Goal: Transaction & Acquisition: Purchase product/service

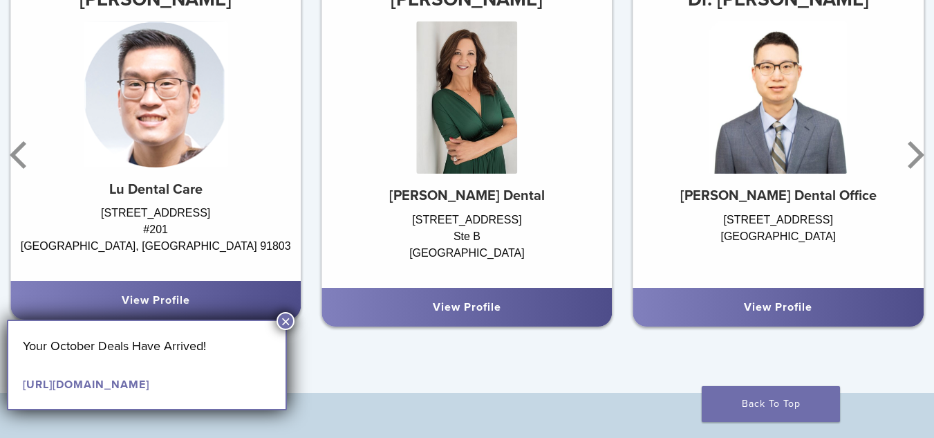
scroll to position [899, 0]
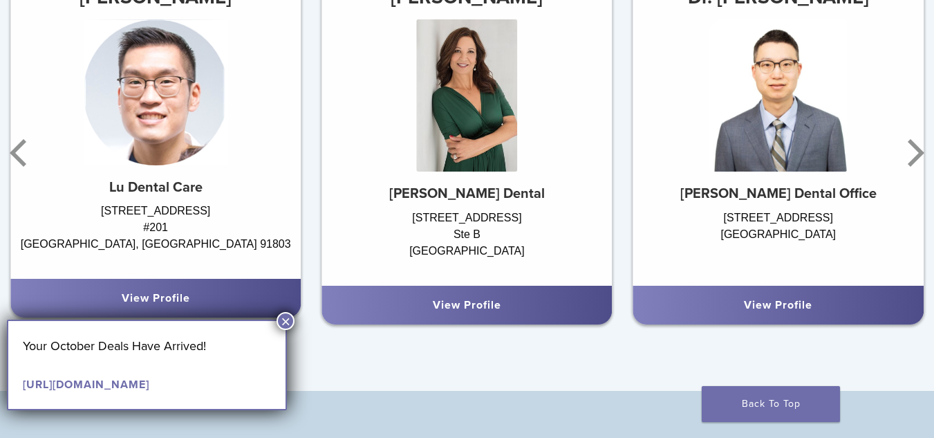
drag, startPoint x: 287, startPoint y: 319, endPoint x: 276, endPoint y: 317, distance: 11.3
click at [284, 319] on button "×" at bounding box center [285, 321] width 18 height 18
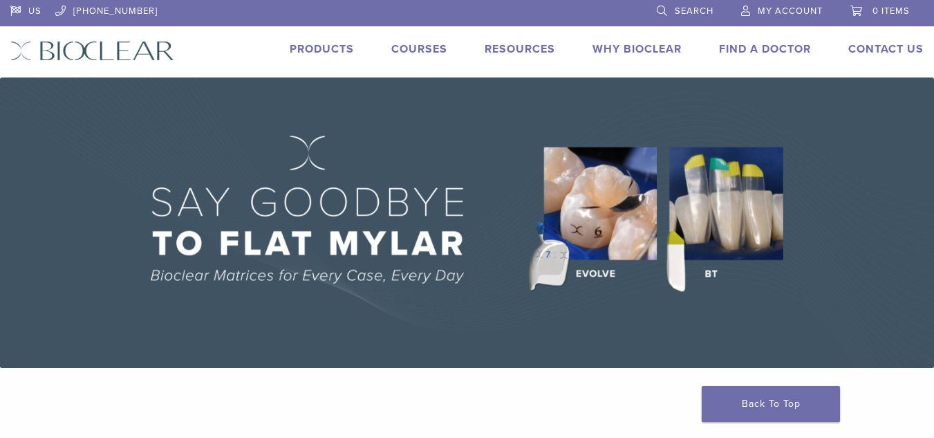
scroll to position [0, 0]
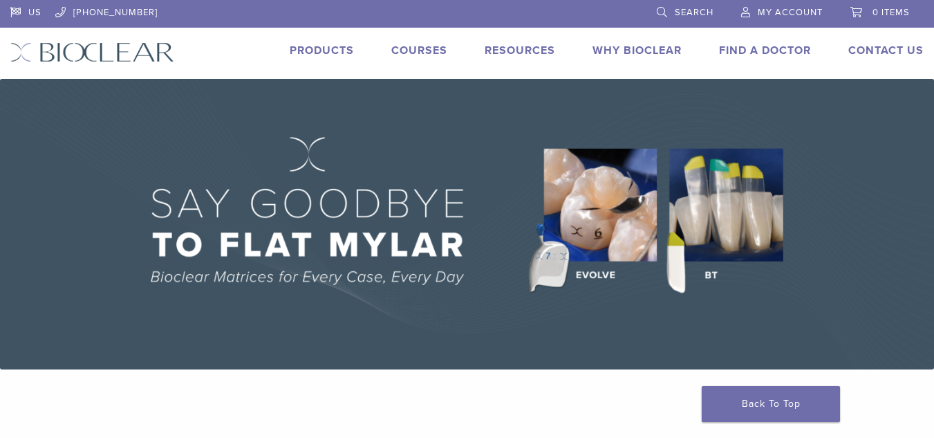
click at [344, 46] on link "Products" at bounding box center [322, 51] width 64 height 14
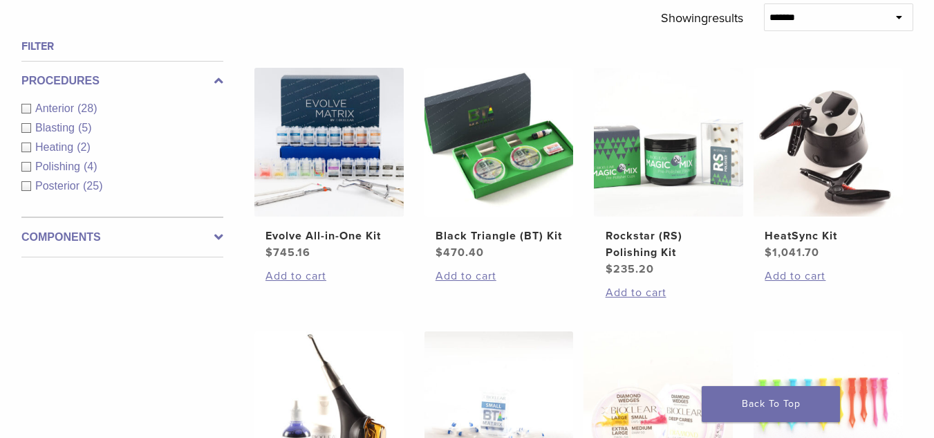
scroll to position [553, 0]
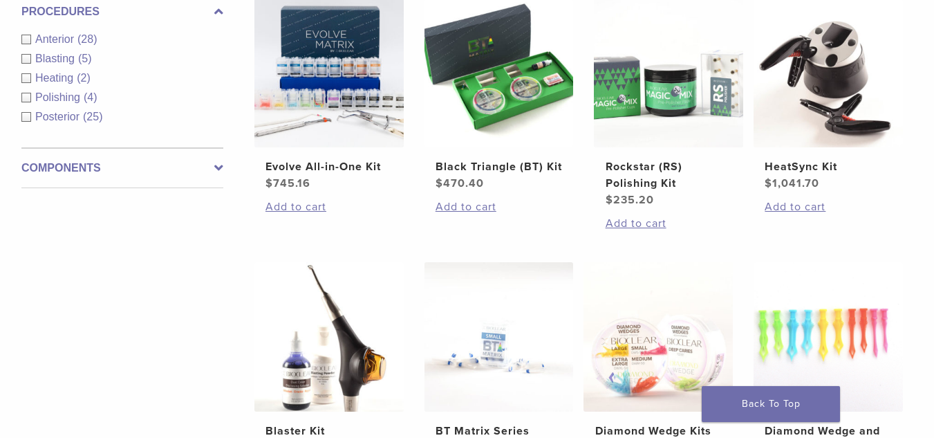
click at [74, 120] on span "Posterior" at bounding box center [59, 117] width 48 height 12
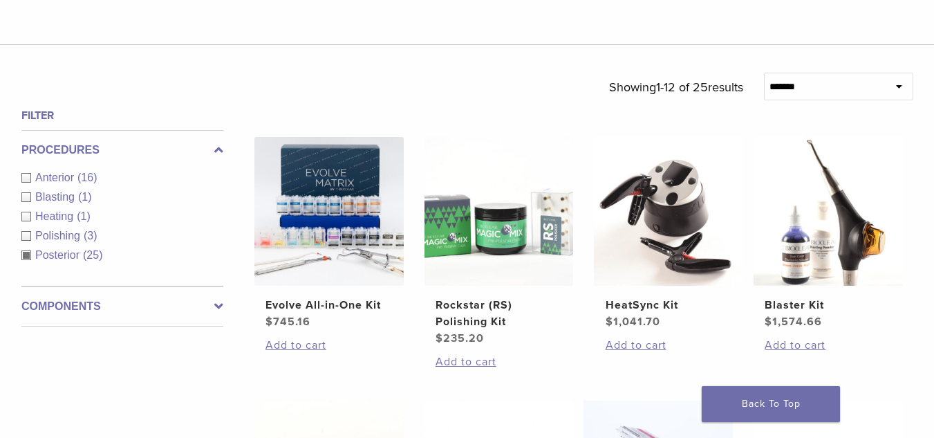
scroll to position [484, 0]
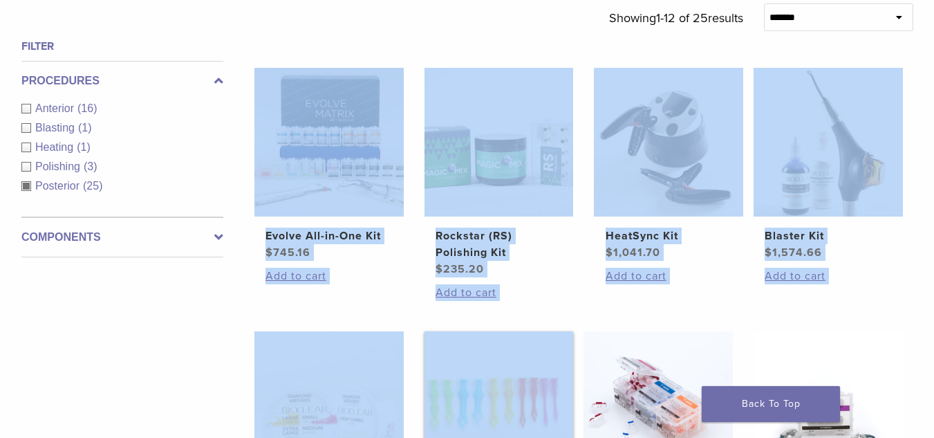
drag, startPoint x: 417, startPoint y: 308, endPoint x: 496, endPoint y: 399, distance: 120.0
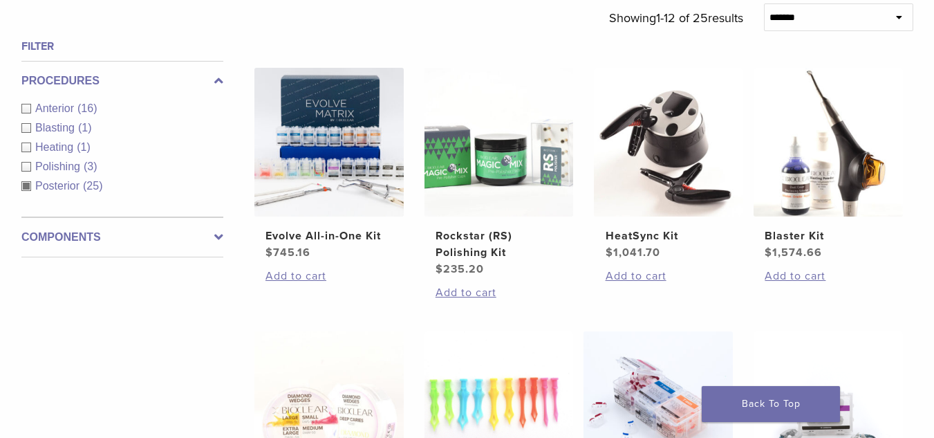
drag, startPoint x: 142, startPoint y: 361, endPoint x: 231, endPoint y: 386, distance: 91.9
click at [474, 234] on h2 "Rockstar (RS) Polishing Kit" at bounding box center [498, 243] width 126 height 33
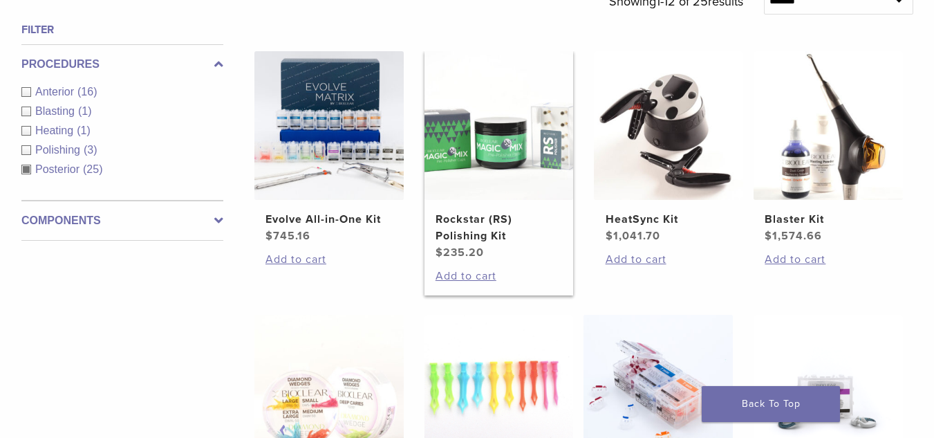
scroll to position [553, 0]
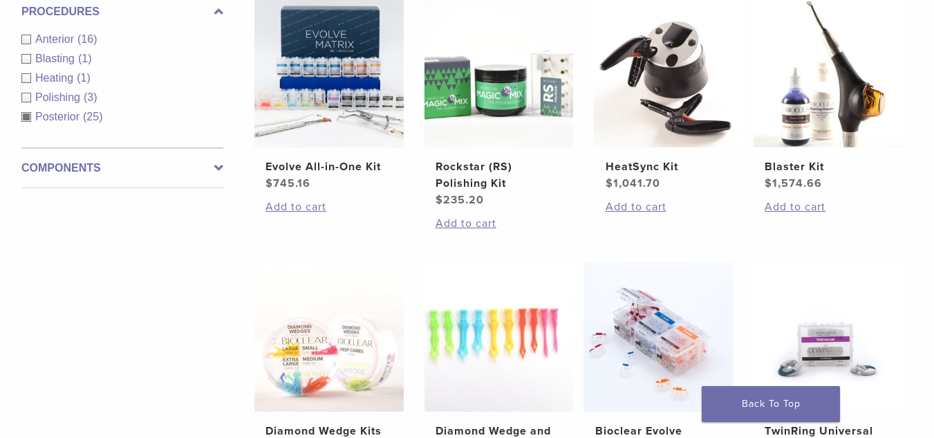
click at [127, 177] on div "Components Equipment (2) Instruments (11) Matrix Bands (3) Matrix Systems (1) O…" at bounding box center [122, 168] width 202 height 40
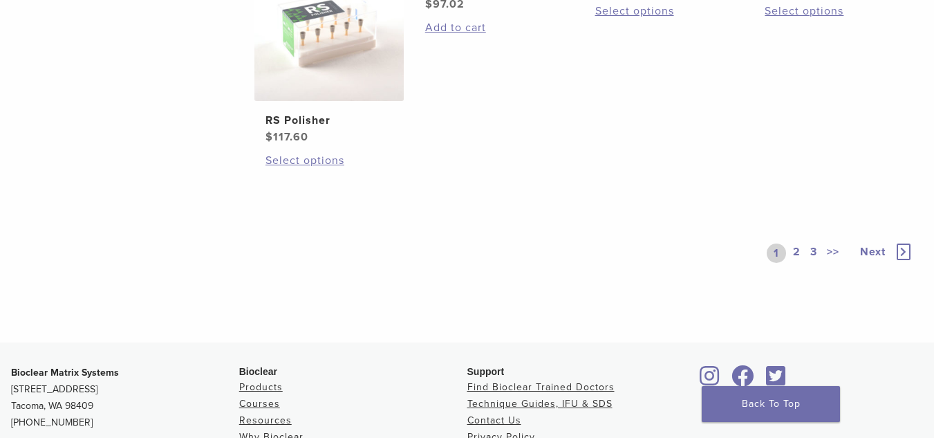
scroll to position [1175, 0]
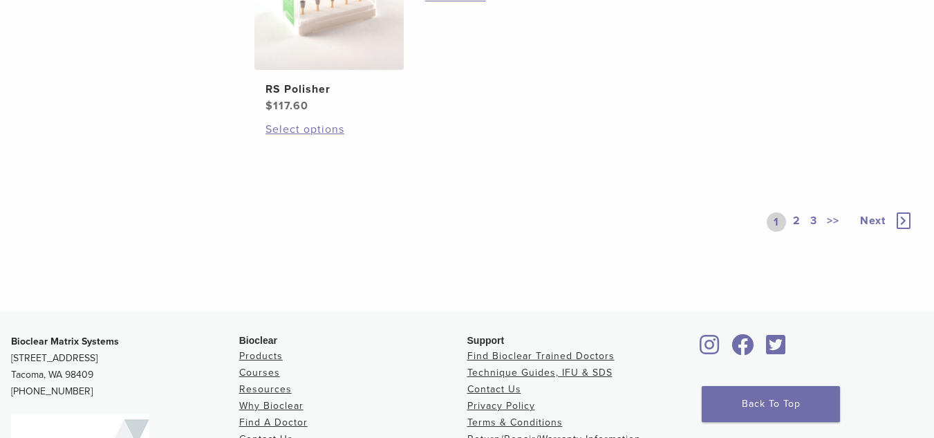
click at [800, 232] on link "2" at bounding box center [796, 221] width 13 height 19
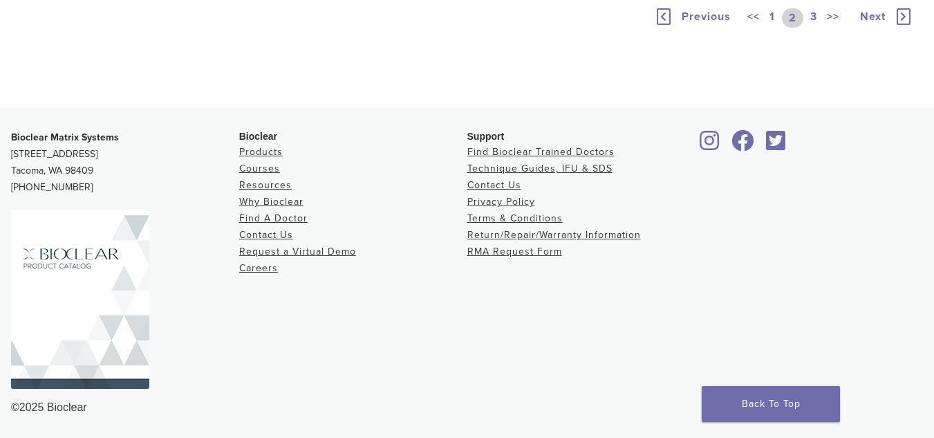
scroll to position [1106, 0]
click at [770, 28] on link "1" at bounding box center [772, 17] width 11 height 19
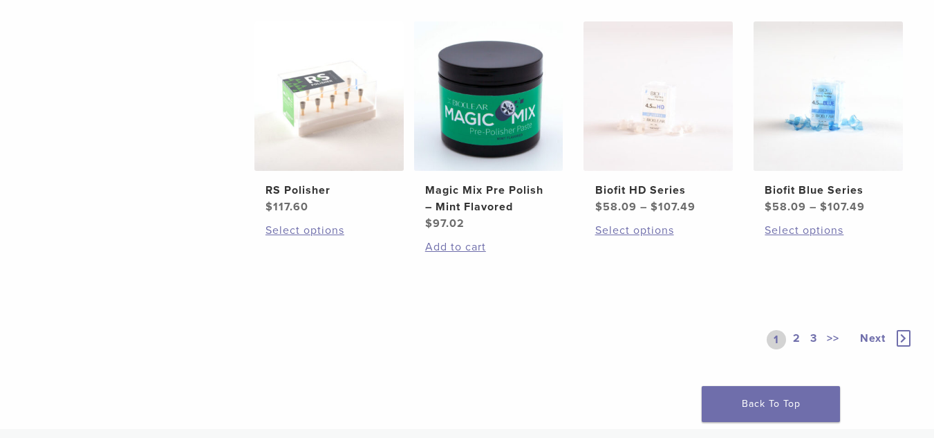
scroll to position [1106, 0]
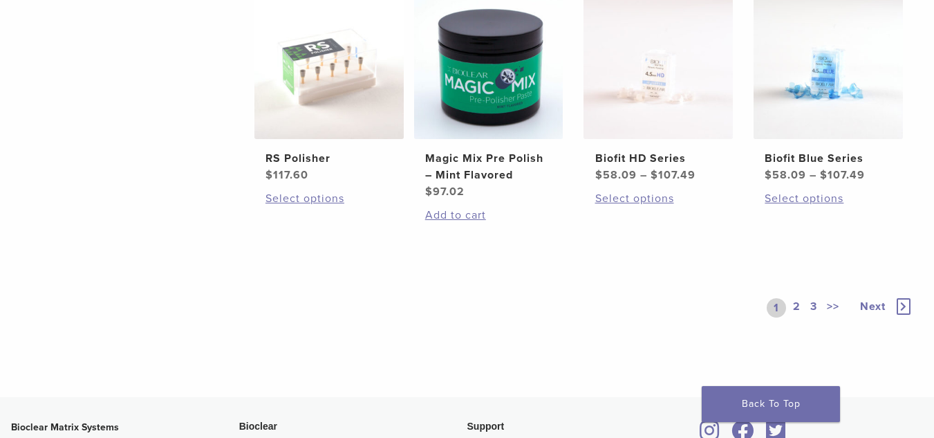
click at [790, 306] on link "2" at bounding box center [796, 307] width 13 height 19
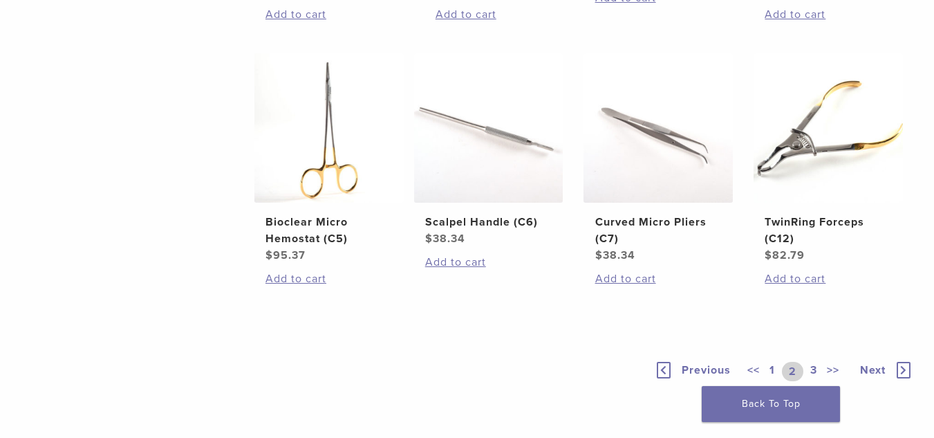
scroll to position [1037, 0]
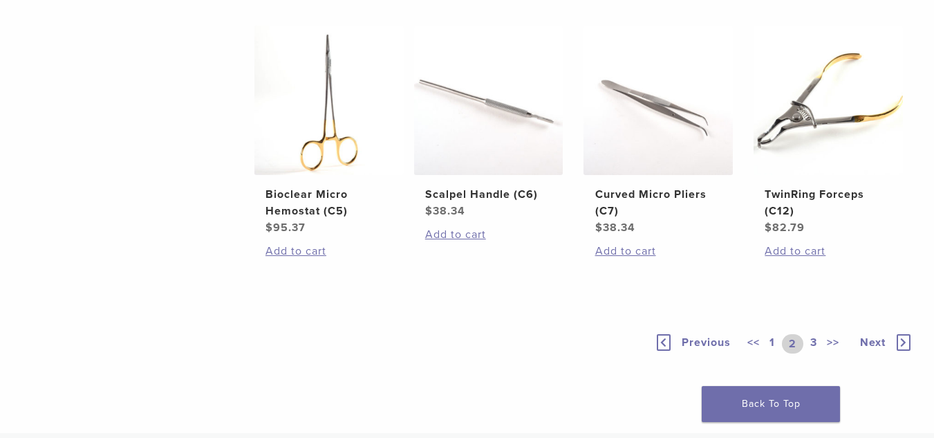
click at [813, 337] on link "3" at bounding box center [813, 343] width 12 height 19
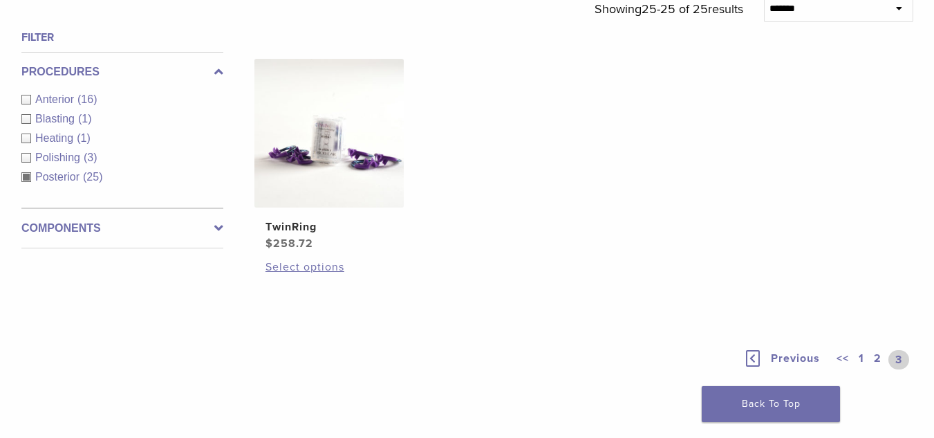
scroll to position [489, 0]
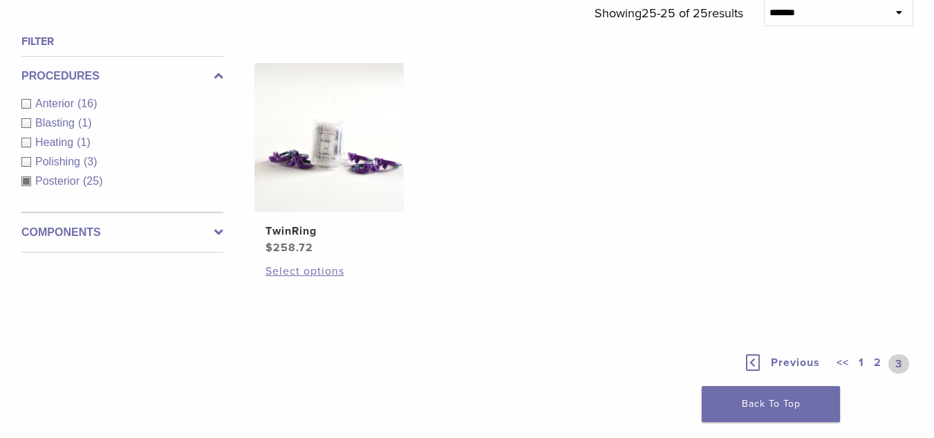
click at [100, 229] on label "Components" at bounding box center [122, 232] width 202 height 17
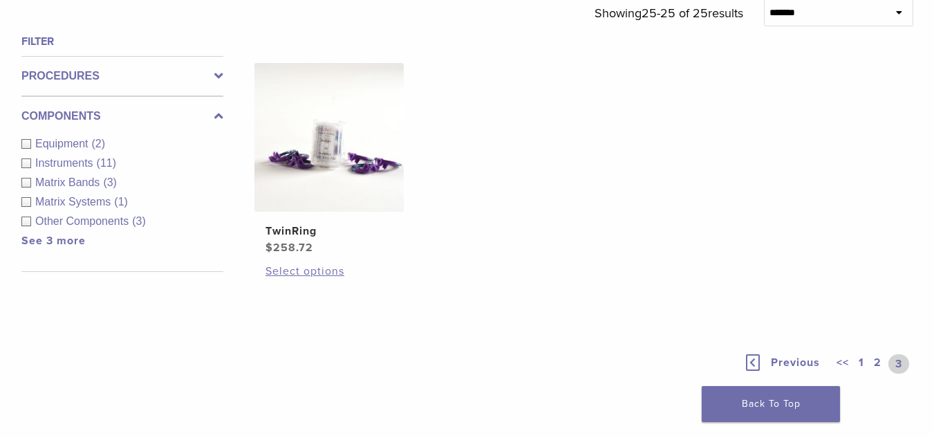
click at [64, 240] on link "See 3 more" at bounding box center [53, 241] width 64 height 14
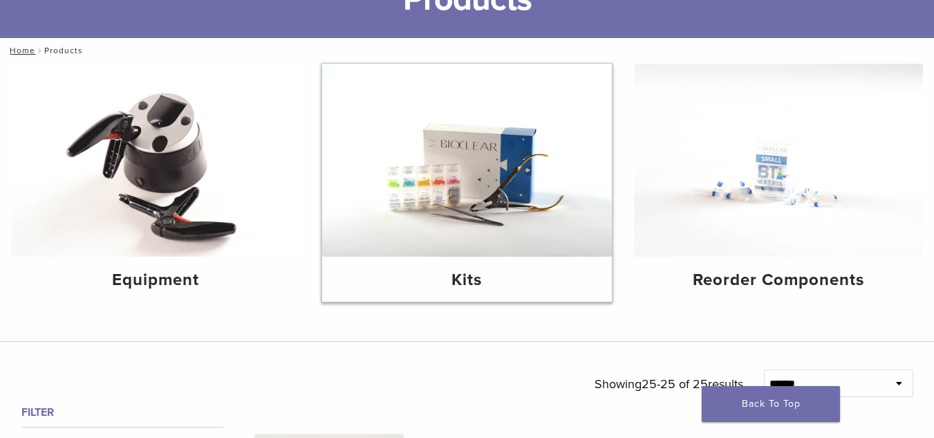
scroll to position [74, 0]
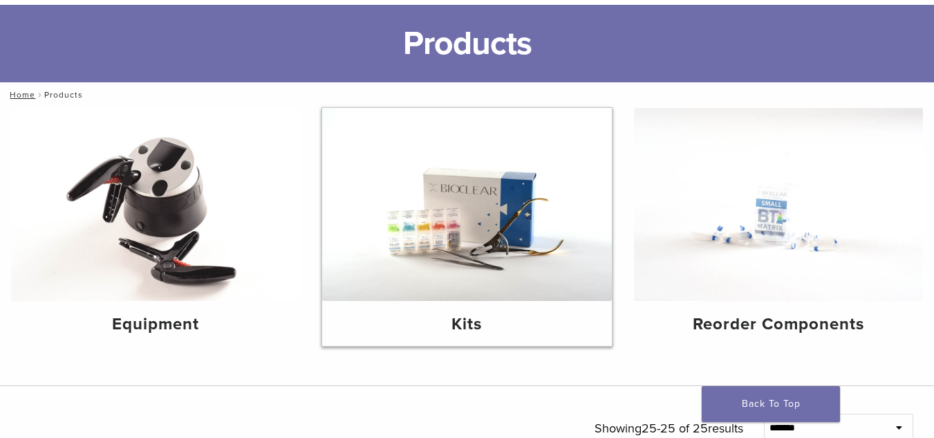
click at [482, 322] on h4 "Kits" at bounding box center [466, 324] width 267 height 25
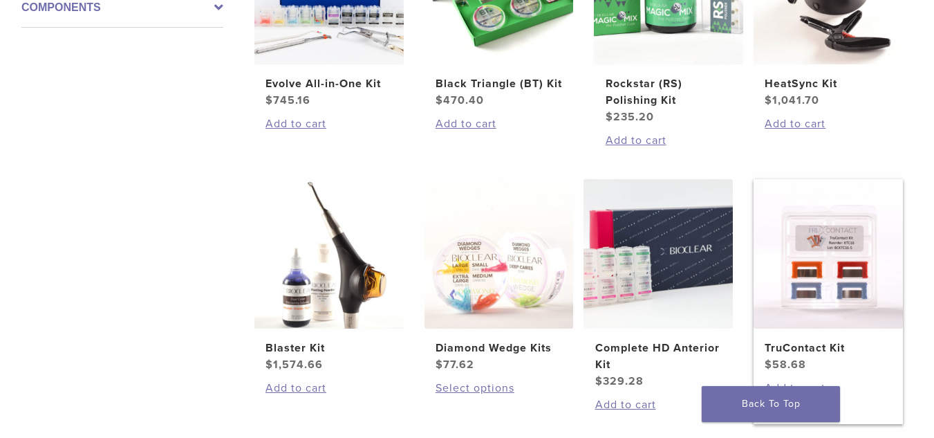
scroll to position [484, 0]
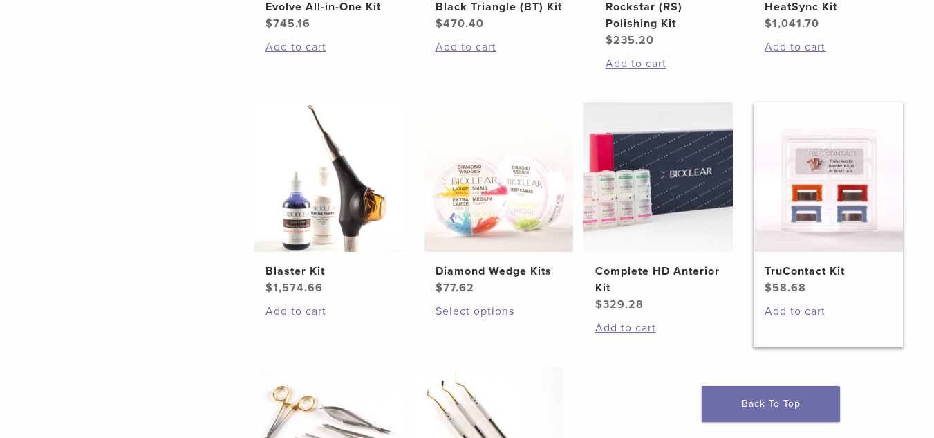
click at [807, 267] on h2 "TruContact Kit" at bounding box center [827, 271] width 126 height 17
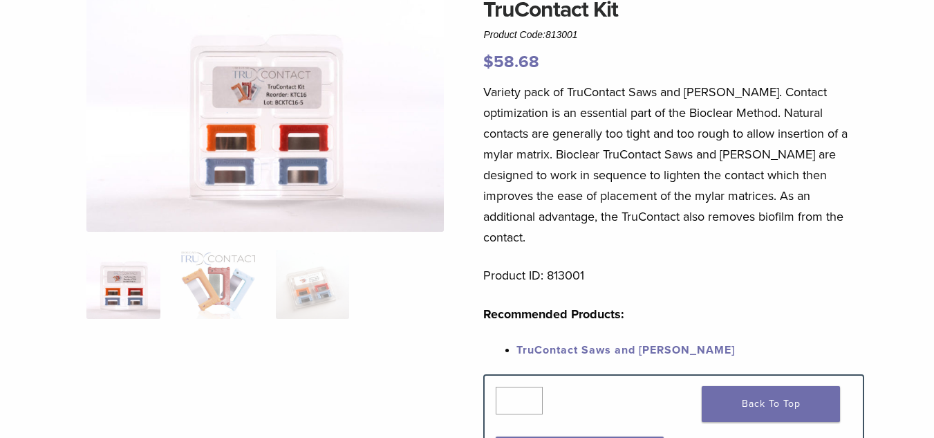
scroll to position [138, 0]
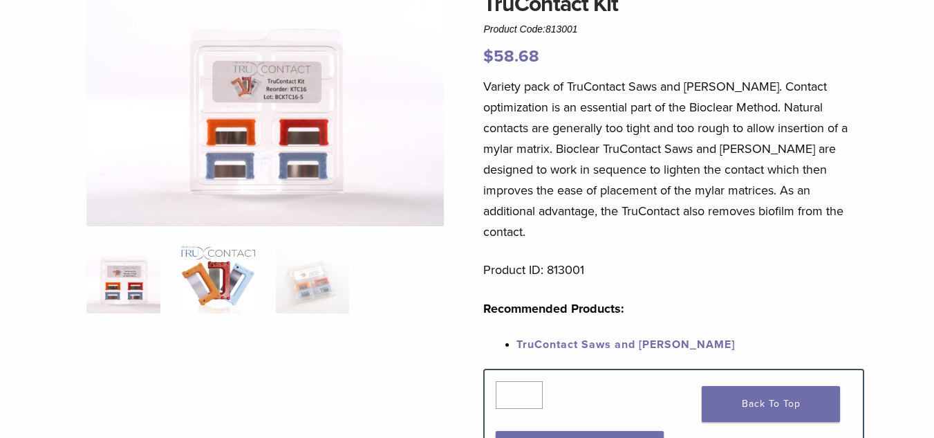
click at [212, 285] on img at bounding box center [218, 278] width 74 height 69
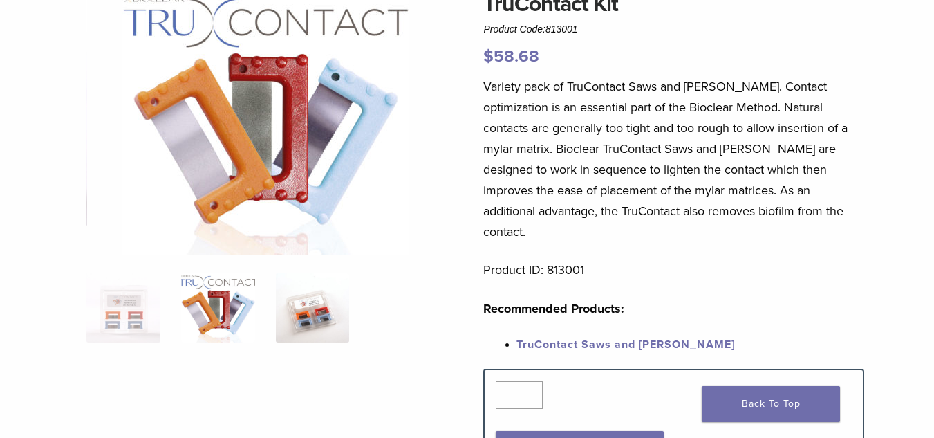
click at [308, 295] on img at bounding box center [313, 307] width 74 height 69
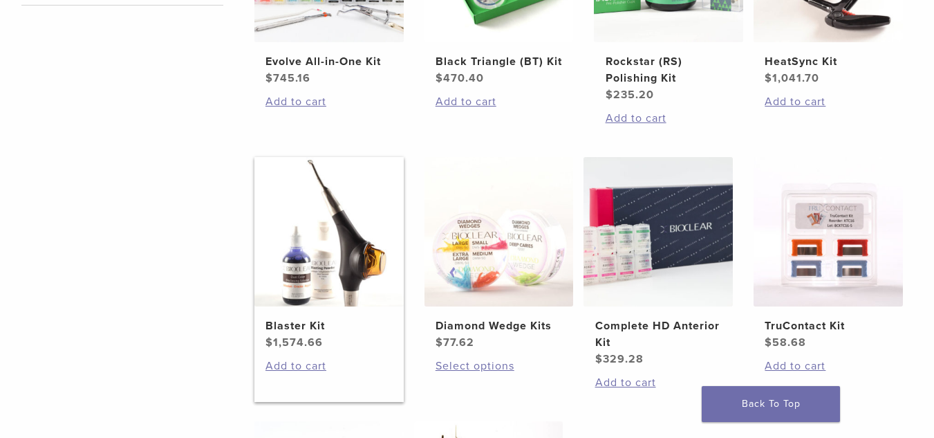
scroll to position [413, 0]
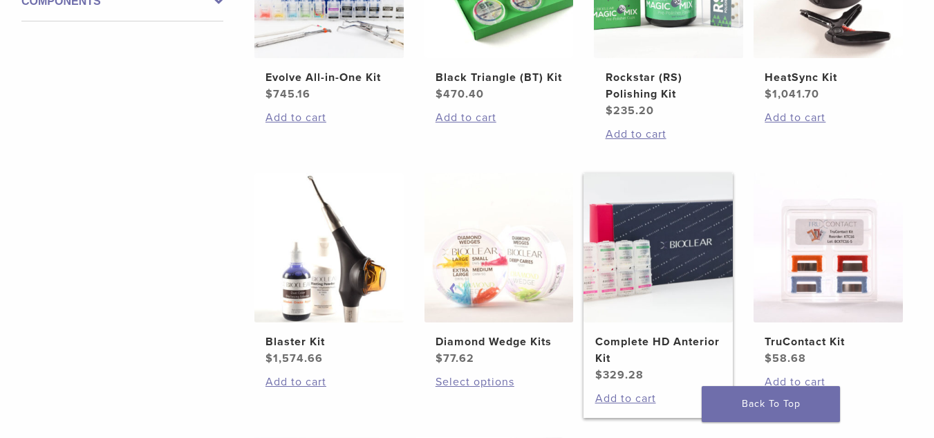
click at [661, 234] on img at bounding box center [657, 247] width 149 height 149
click at [697, 286] on img at bounding box center [657, 247] width 149 height 149
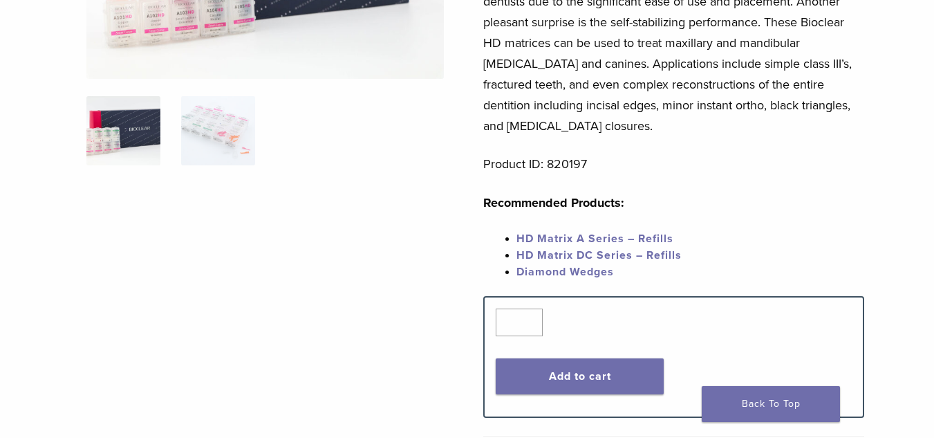
scroll to position [207, 0]
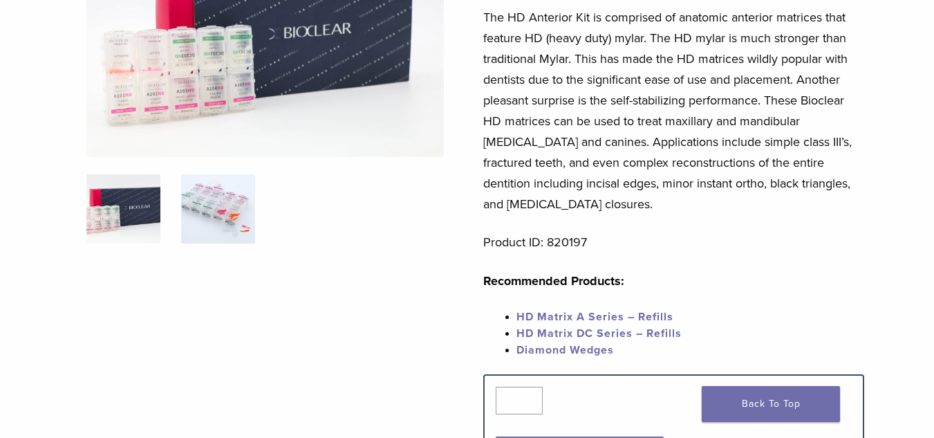
click at [248, 225] on img at bounding box center [218, 208] width 74 height 69
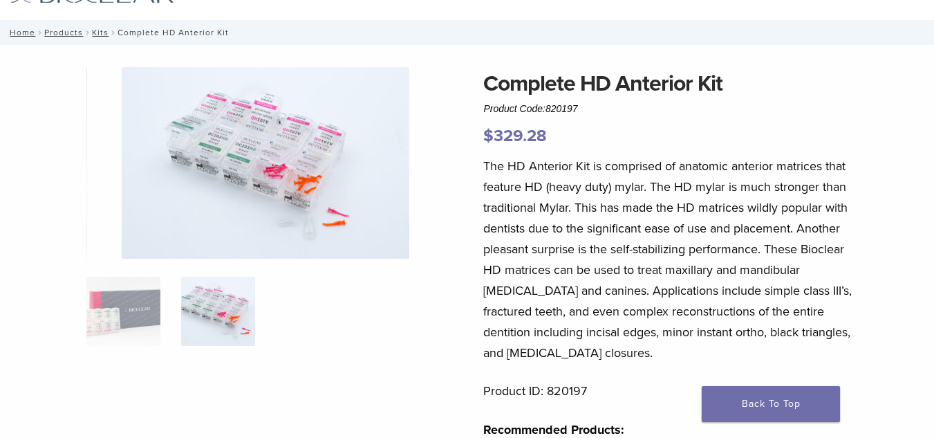
scroll to position [0, 0]
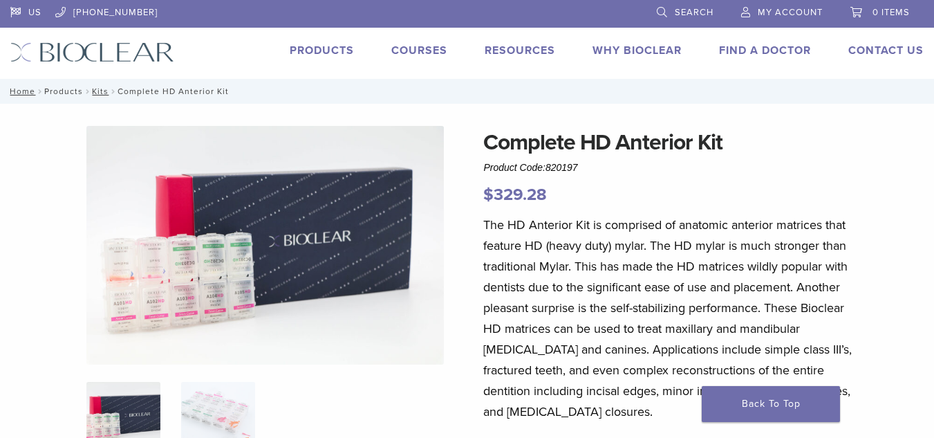
click at [66, 88] on link "Products" at bounding box center [63, 91] width 39 height 10
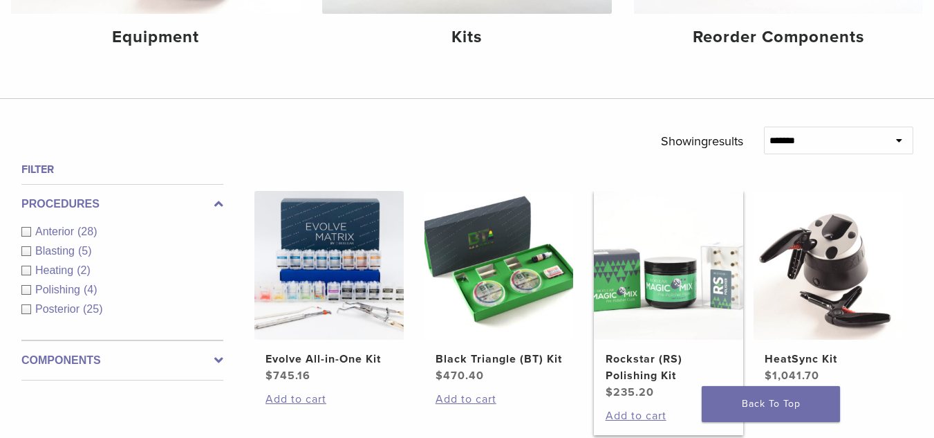
scroll to position [415, 0]
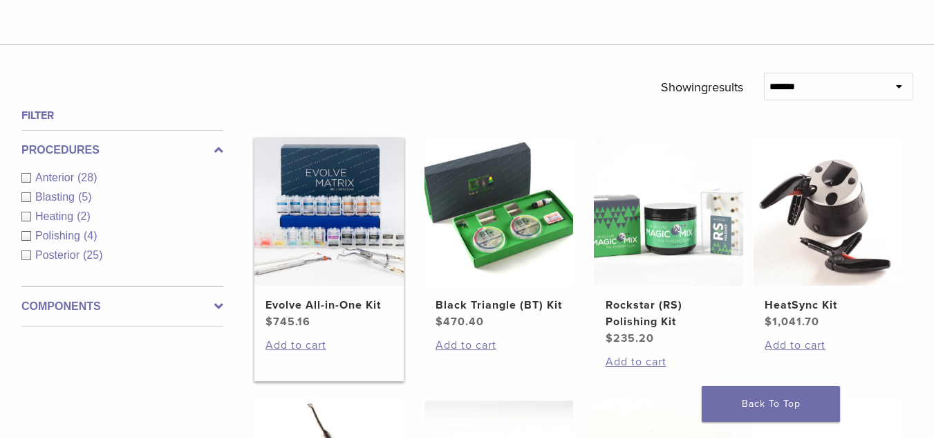
click at [309, 274] on img at bounding box center [328, 211] width 149 height 149
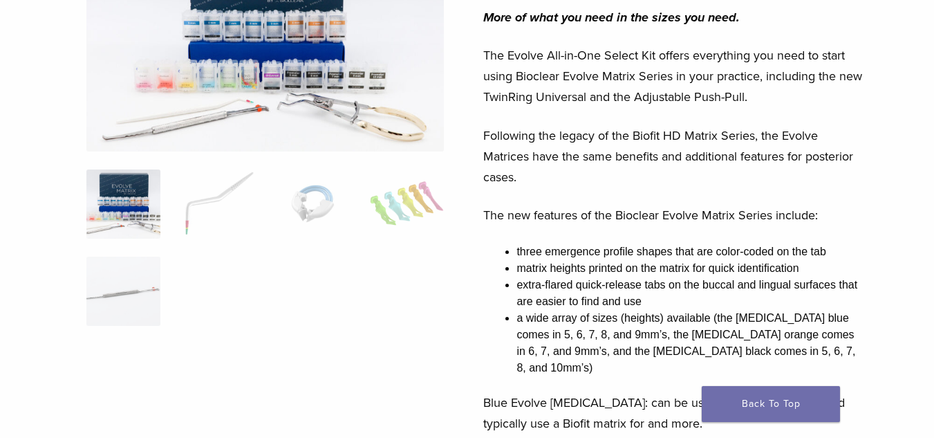
scroll to position [138, 0]
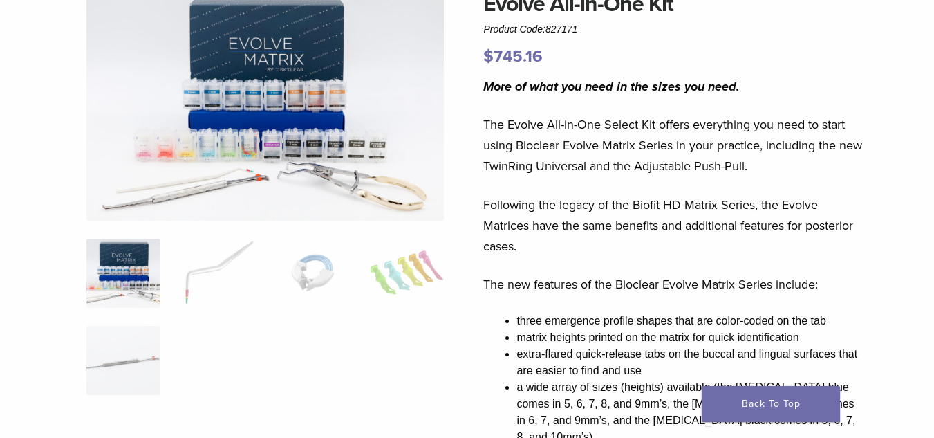
click at [126, 272] on img at bounding box center [123, 272] width 74 height 69
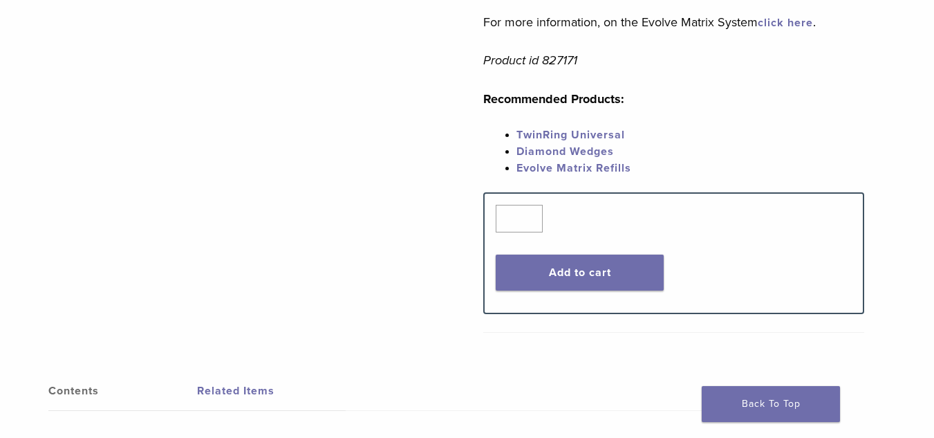
scroll to position [760, 0]
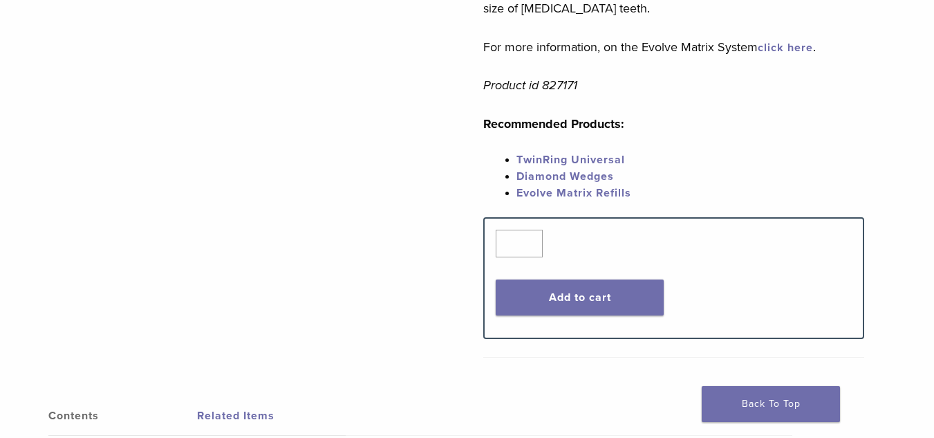
click at [555, 186] on link "Evolve Matrix Refills" at bounding box center [573, 193] width 115 height 14
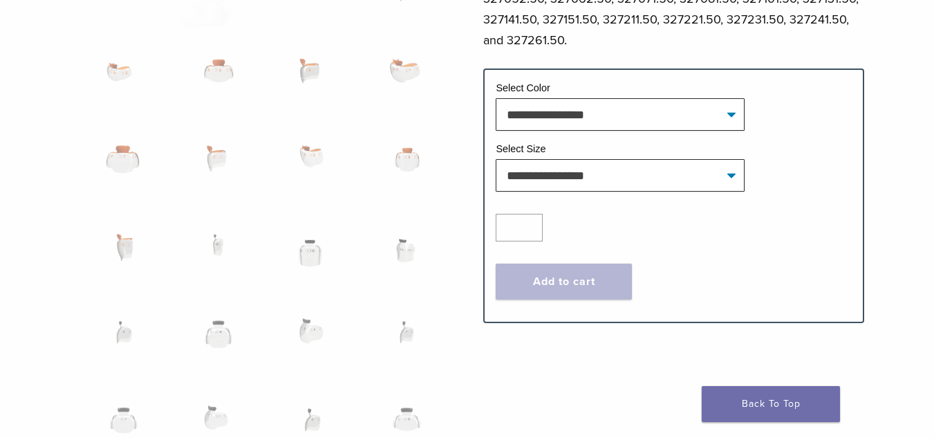
scroll to position [968, 0]
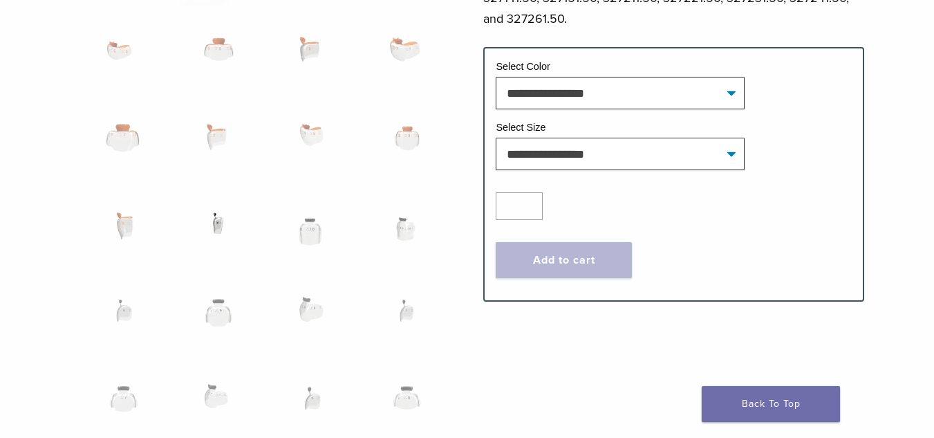
click at [226, 224] on img at bounding box center [218, 231] width 74 height 69
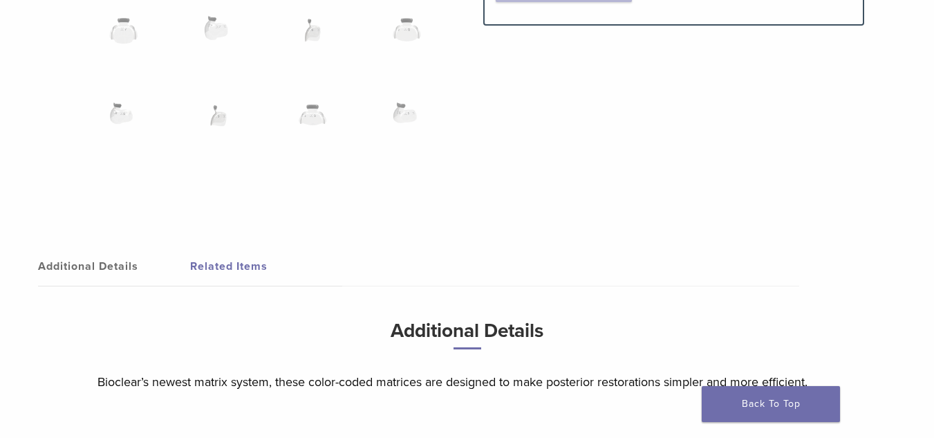
scroll to position [1221, 0]
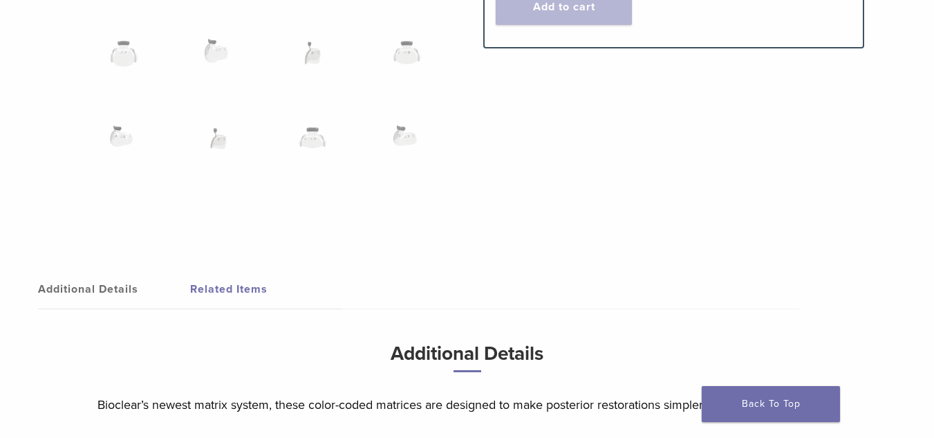
click at [111, 295] on link "Additional Details" at bounding box center [114, 289] width 152 height 39
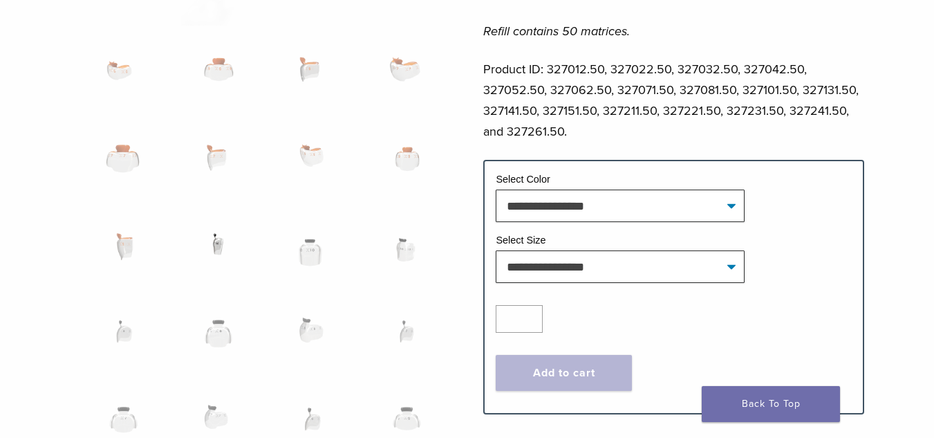
scroll to position [875, 0]
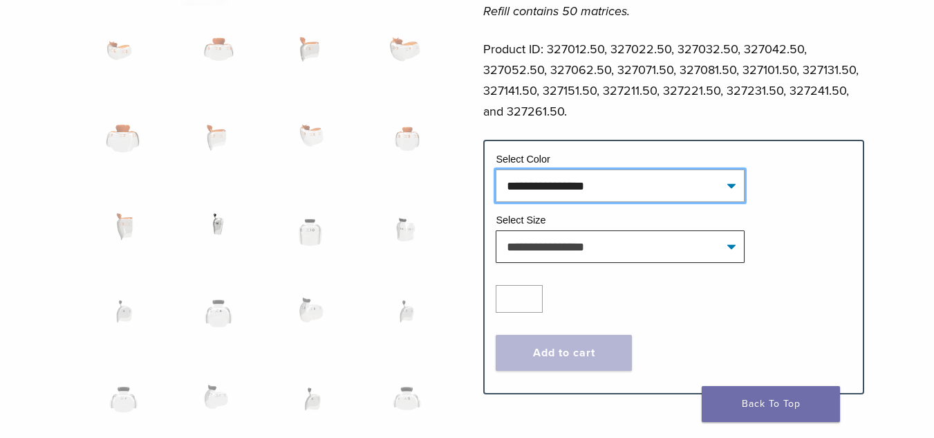
click at [534, 169] on select "**********" at bounding box center [620, 185] width 249 height 32
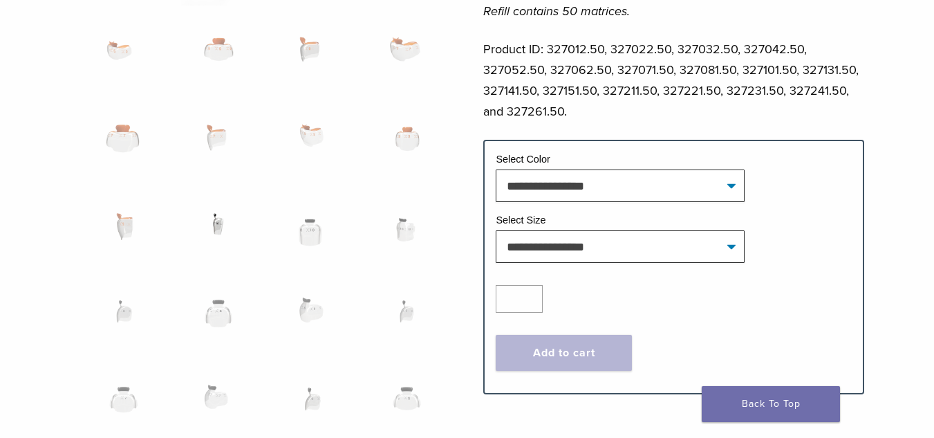
click at [636, 285] on div "Quantity Quantity *" at bounding box center [673, 299] width 355 height 28
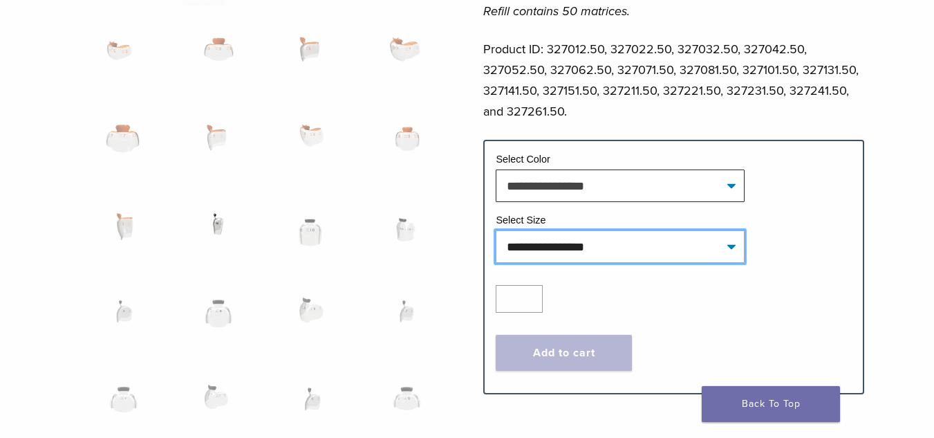
click at [584, 230] on select "**********" at bounding box center [620, 246] width 249 height 32
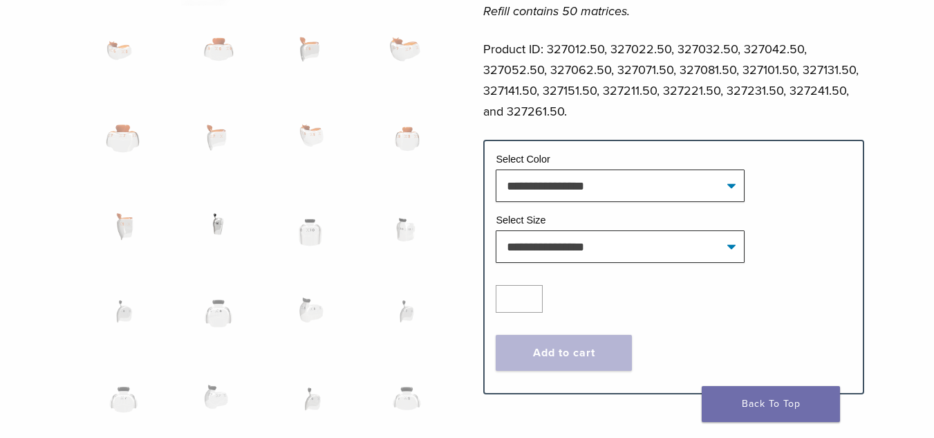
click at [809, 297] on div "Quantity Quantity * Add to cart Contact For Pricing" at bounding box center [673, 328] width 376 height 108
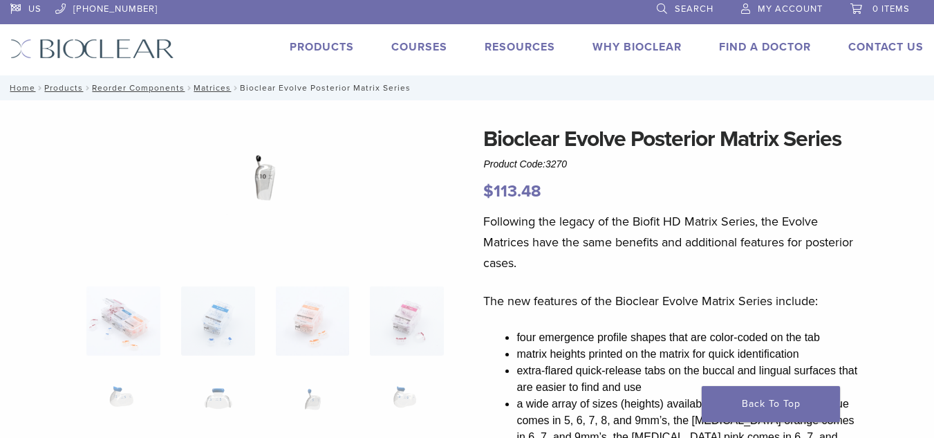
scroll to position [0, 0]
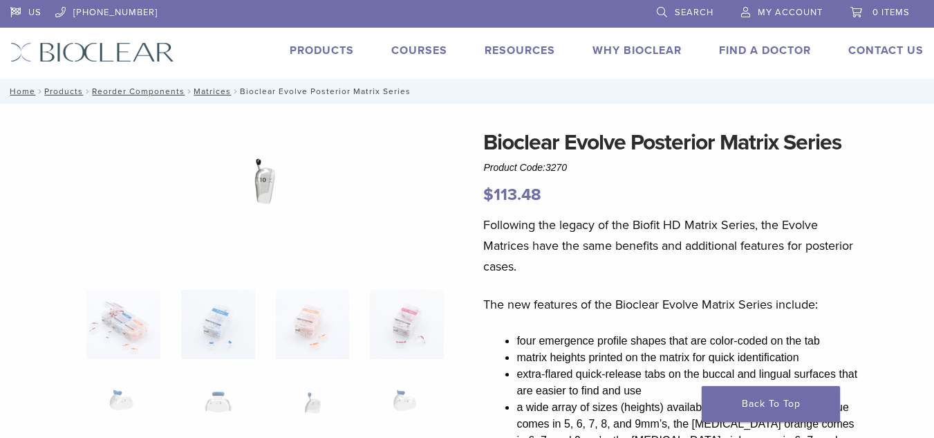
click at [697, 10] on span "Search" at bounding box center [694, 12] width 39 height 11
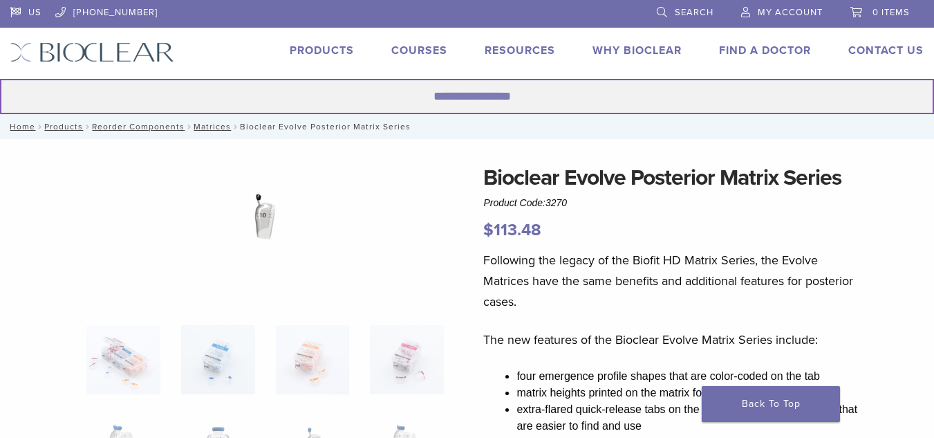
click at [441, 92] on input "Search for:" at bounding box center [467, 96] width 934 height 35
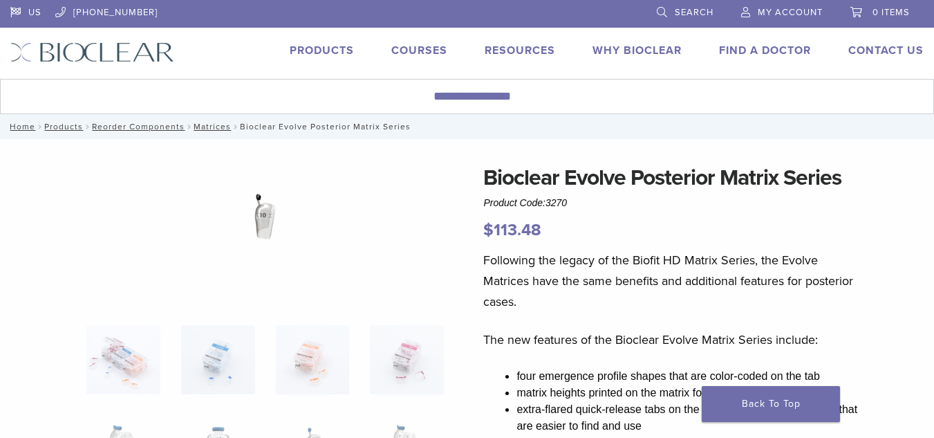
click at [323, 58] on li "Products" at bounding box center [322, 50] width 64 height 17
click at [322, 53] on link "Products" at bounding box center [322, 51] width 64 height 14
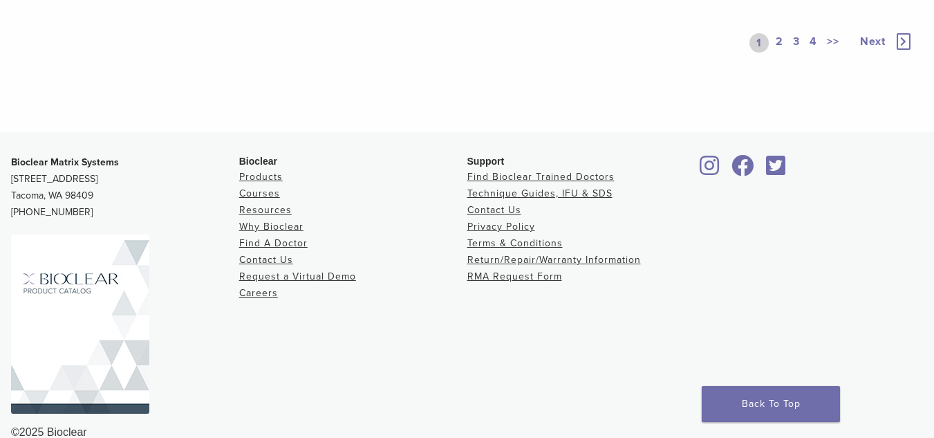
scroll to position [1396, 0]
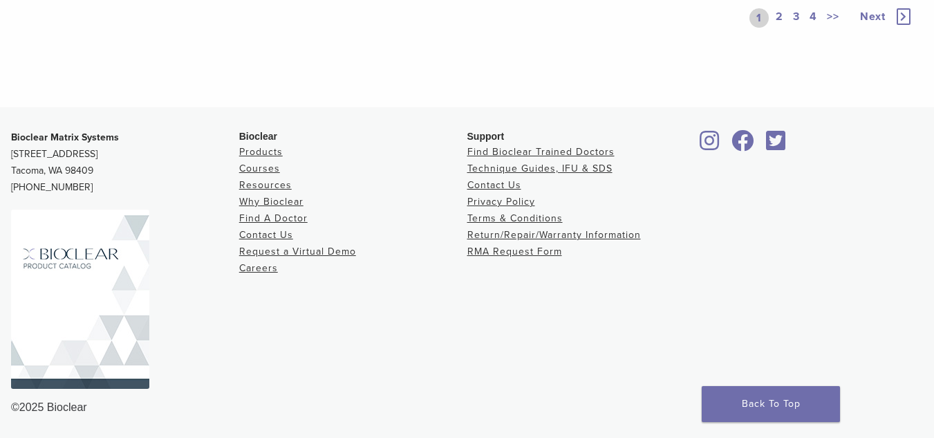
click at [68, 312] on img at bounding box center [80, 298] width 138 height 179
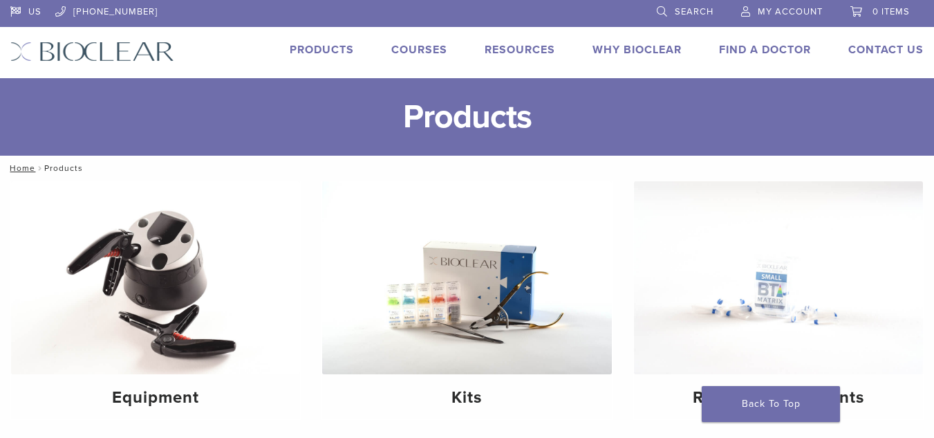
scroll to position [0, 0]
click at [304, 59] on div "Products" at bounding box center [313, 52] width 81 height 20
click at [308, 53] on link "Products" at bounding box center [322, 51] width 64 height 14
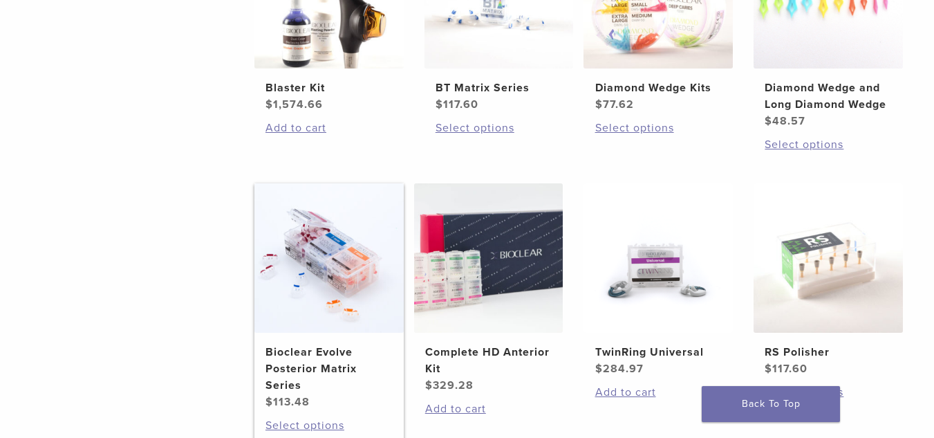
scroll to position [1037, 0]
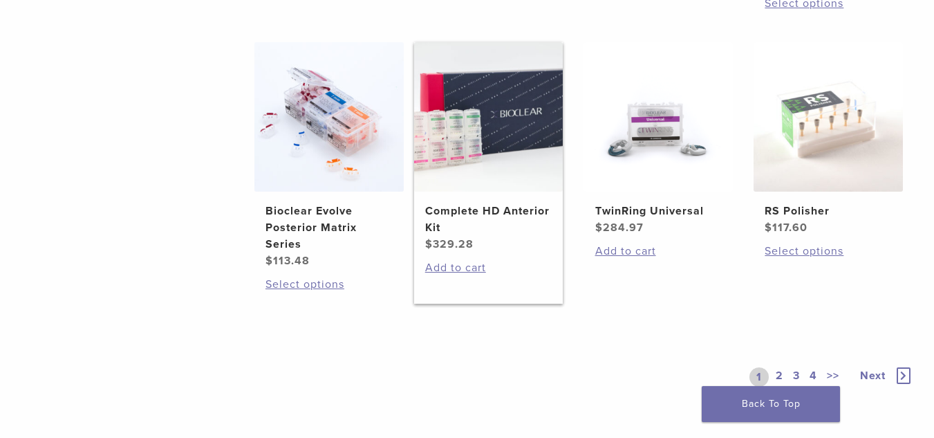
click at [485, 218] on h2 "Complete HD Anterior Kit" at bounding box center [488, 219] width 126 height 33
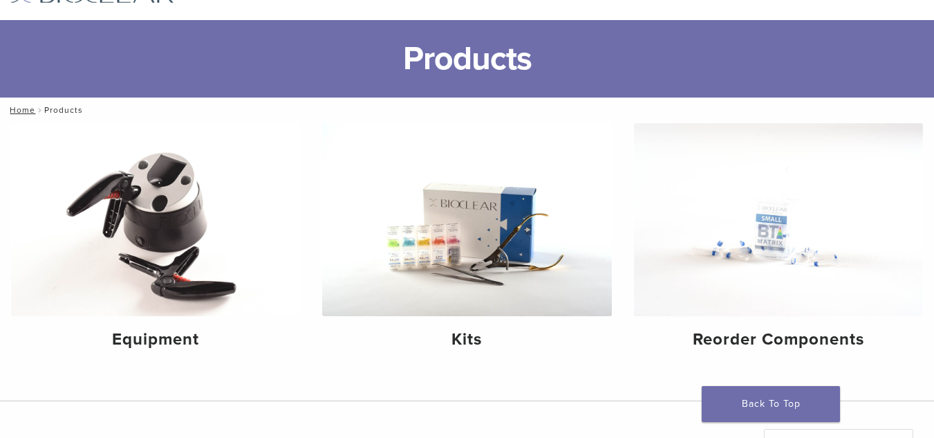
scroll to position [138, 0]
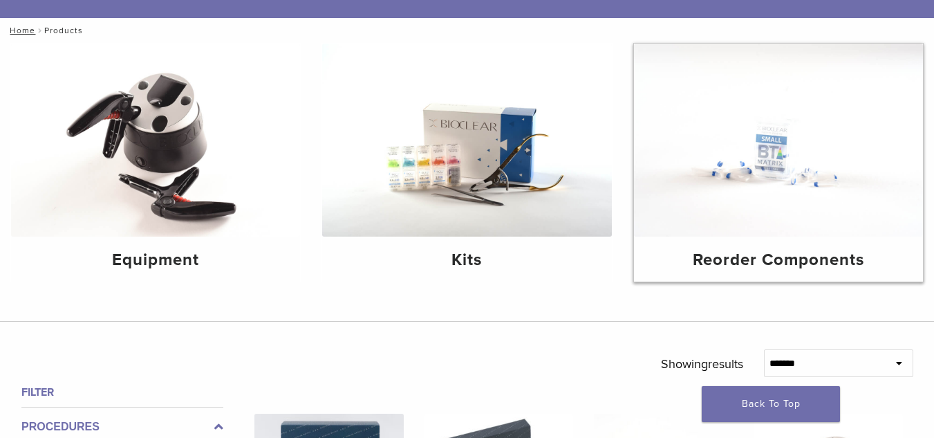
click at [800, 190] on img at bounding box center [778, 140] width 289 height 193
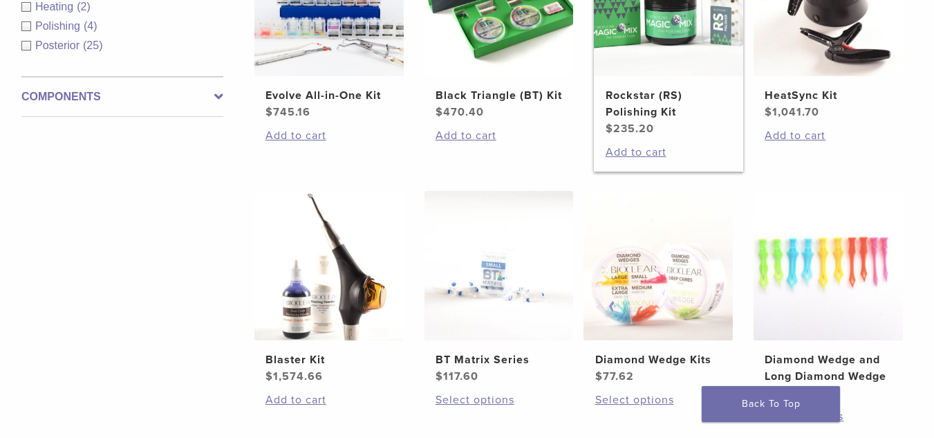
scroll to position [691, 0]
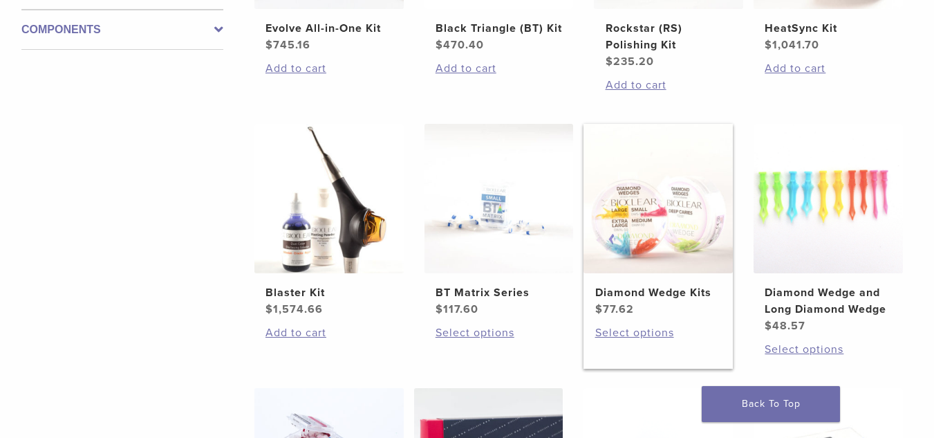
click at [706, 283] on link "Diamond Wedge Kits $ 77.62" at bounding box center [657, 221] width 149 height 194
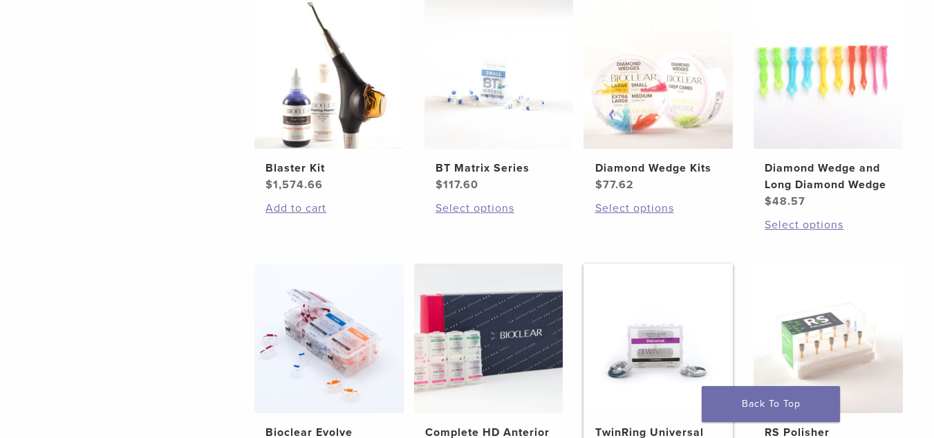
scroll to position [829, 0]
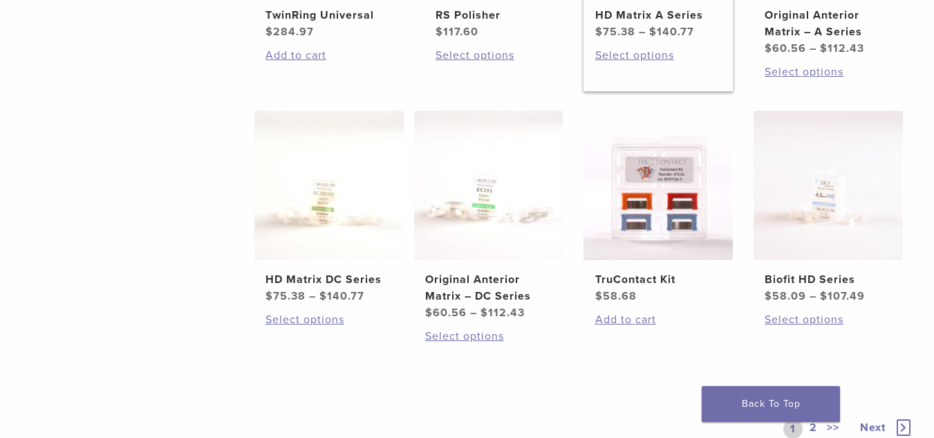
scroll to position [829, 0]
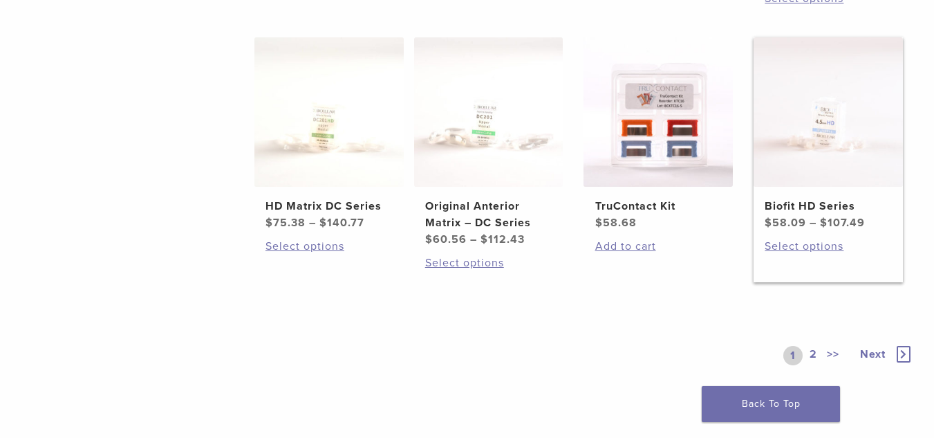
click at [834, 170] on img at bounding box center [827, 111] width 149 height 149
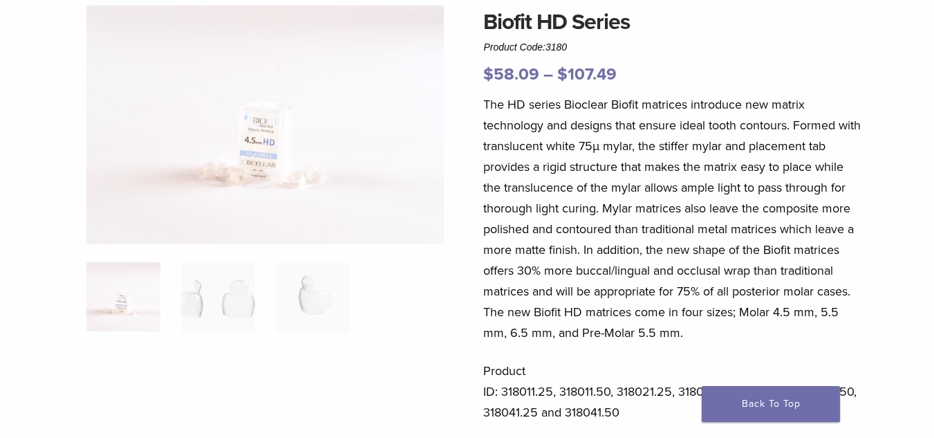
scroll to position [138, 0]
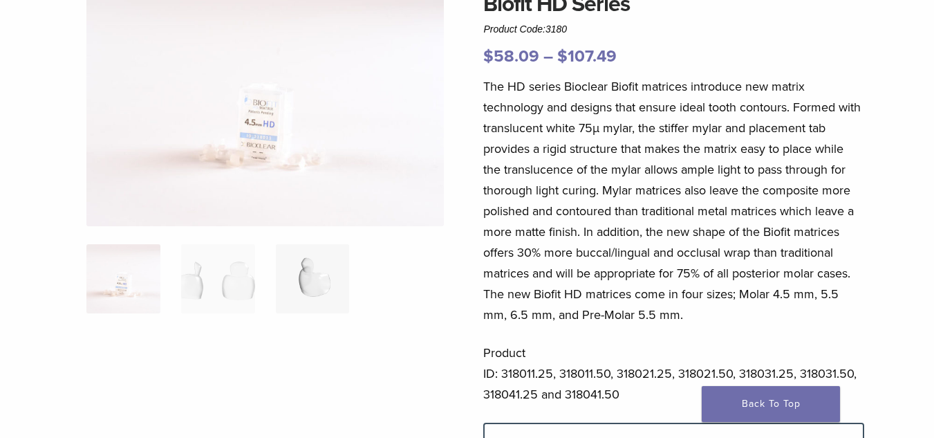
click at [290, 279] on img at bounding box center [313, 278] width 74 height 69
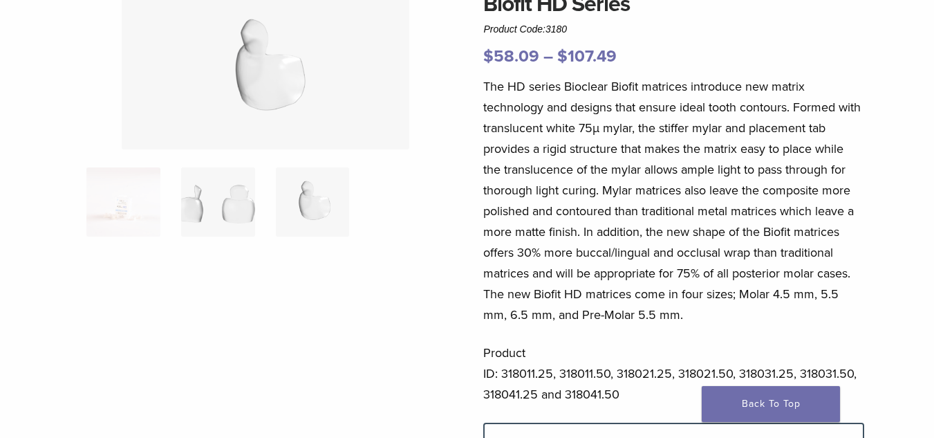
click at [234, 203] on img at bounding box center [218, 201] width 74 height 69
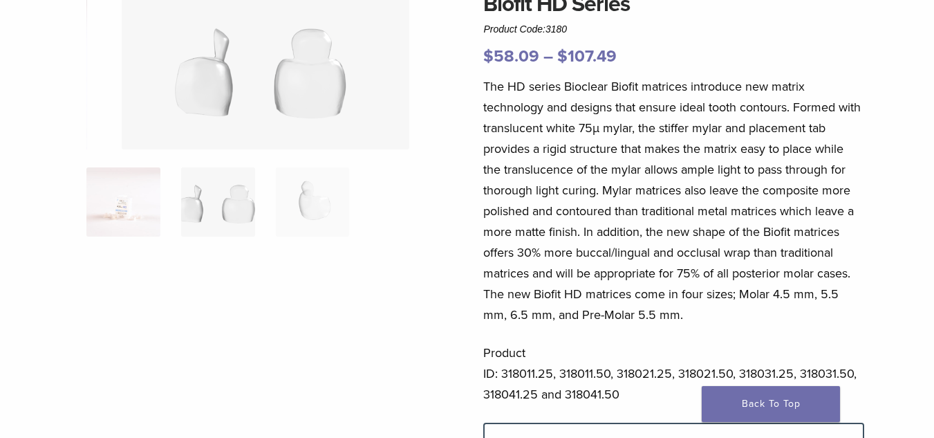
click at [115, 188] on img at bounding box center [123, 201] width 74 height 69
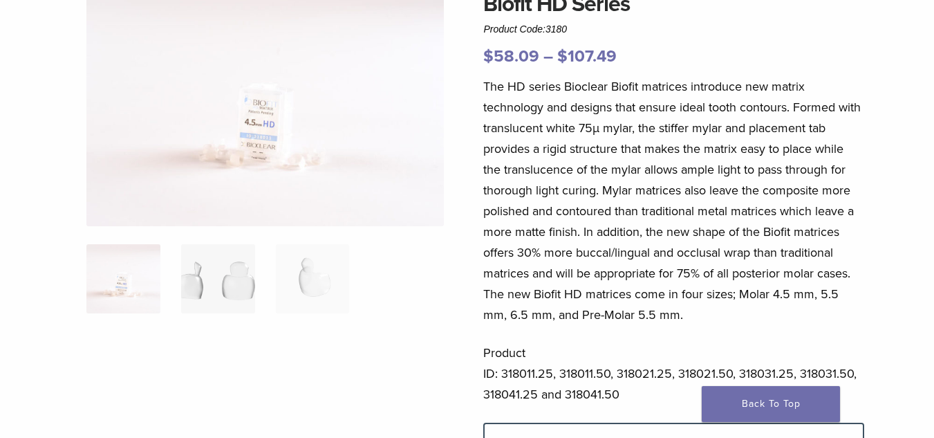
click at [216, 263] on img at bounding box center [218, 278] width 74 height 69
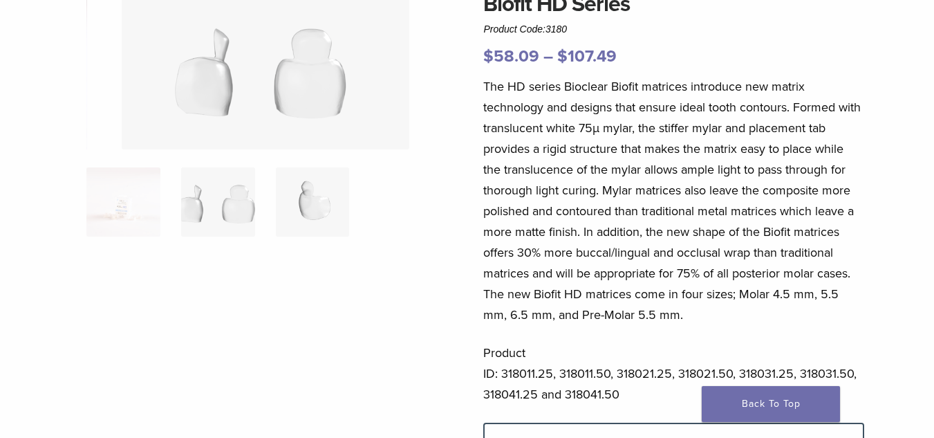
click at [306, 218] on img at bounding box center [313, 201] width 74 height 69
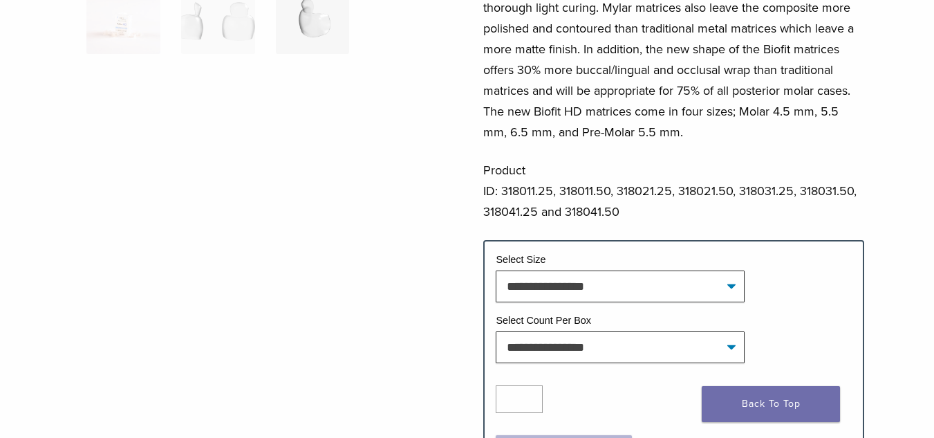
scroll to position [346, 0]
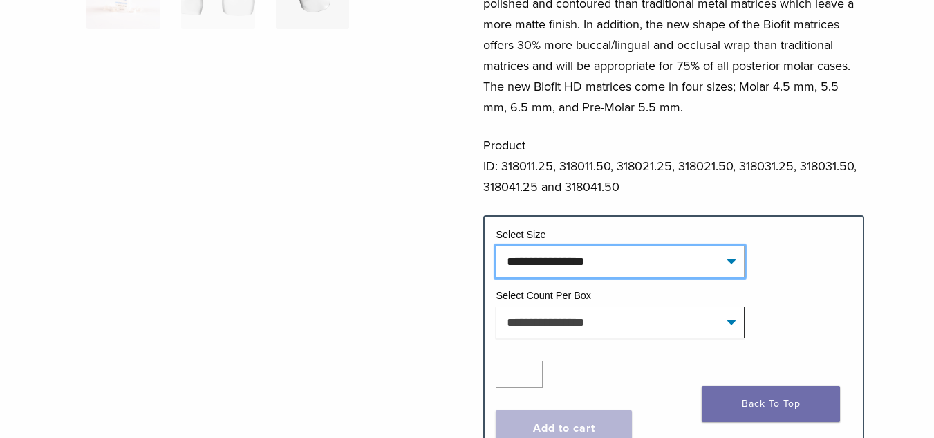
click at [545, 263] on select "**********" at bounding box center [620, 261] width 249 height 32
click at [496, 245] on select "**********" at bounding box center [620, 261] width 249 height 32
select select "*********"
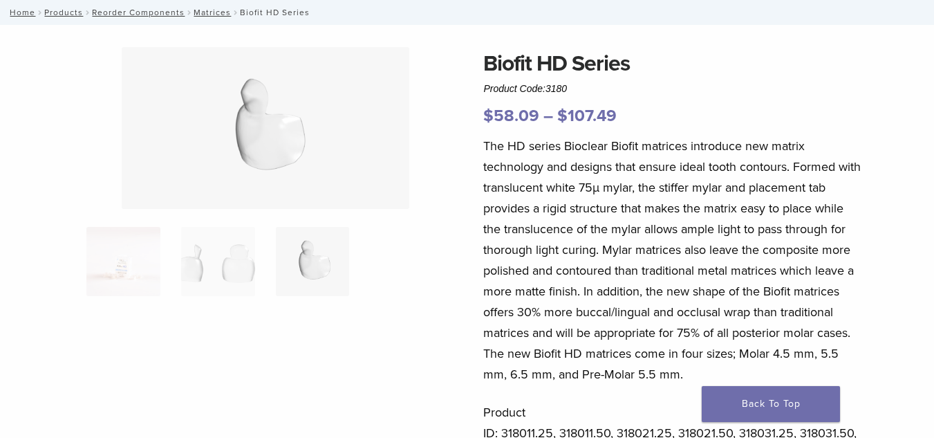
scroll to position [69, 0]
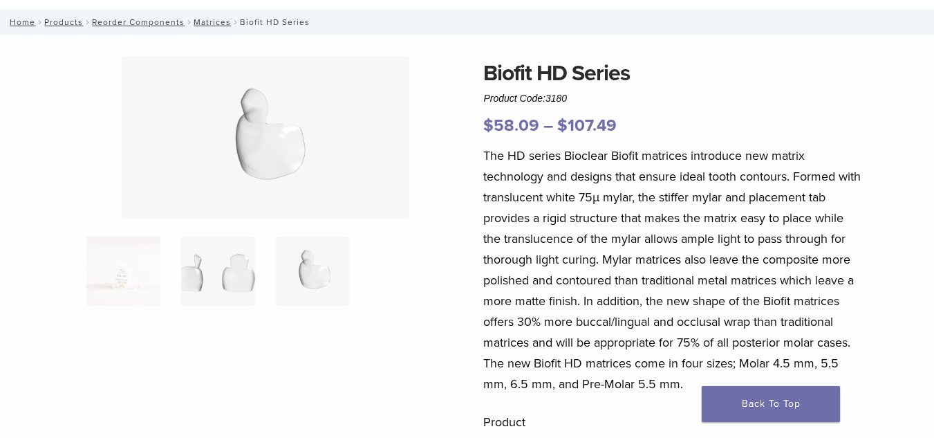
click at [202, 257] on img at bounding box center [218, 270] width 74 height 69
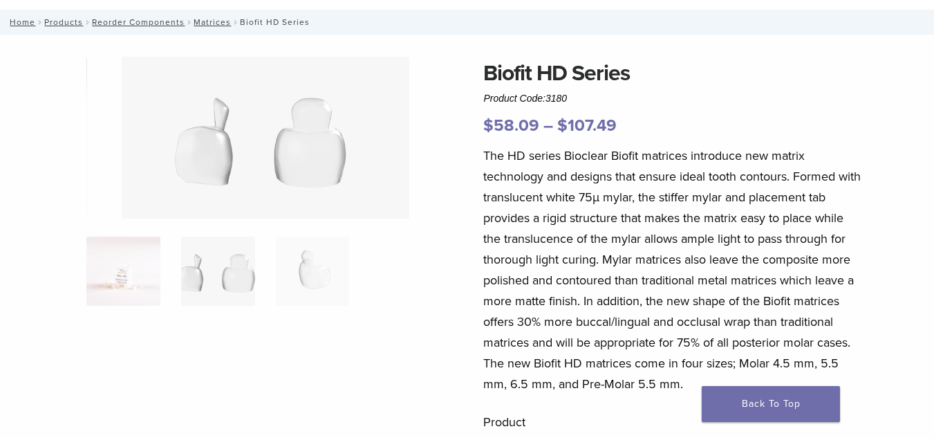
click at [138, 273] on img at bounding box center [123, 270] width 74 height 69
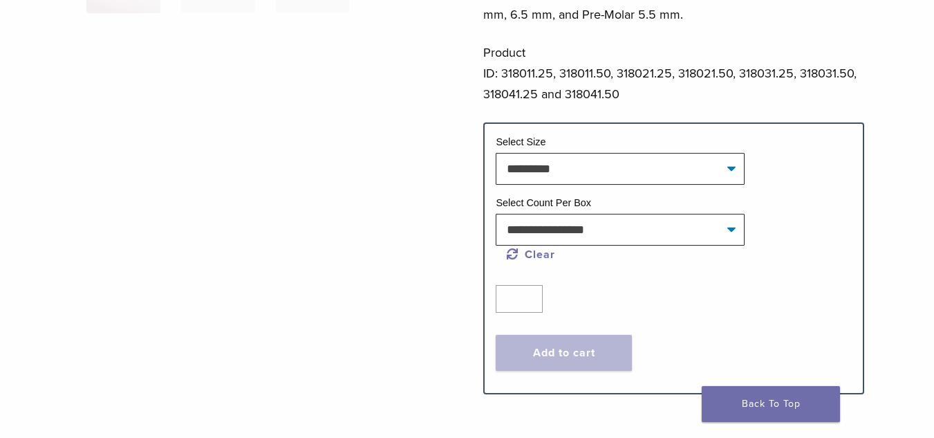
scroll to position [553, 0]
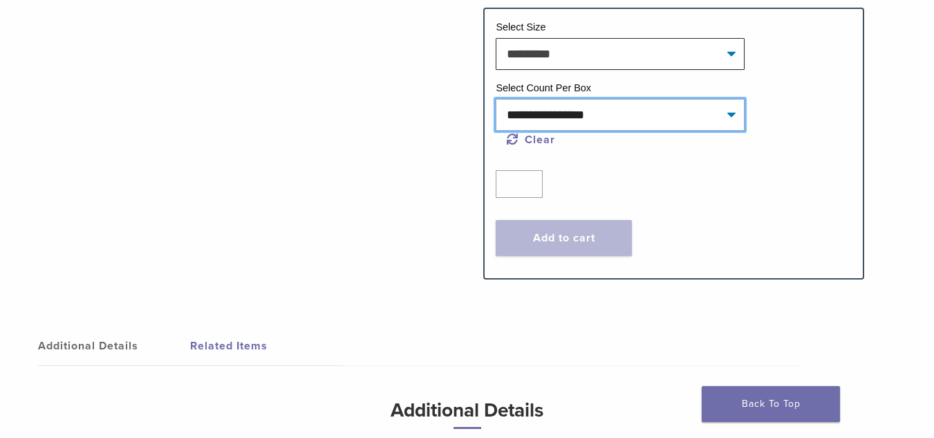
click at [542, 120] on select "**********" at bounding box center [620, 115] width 249 height 32
click at [539, 124] on select "**********" at bounding box center [620, 115] width 249 height 32
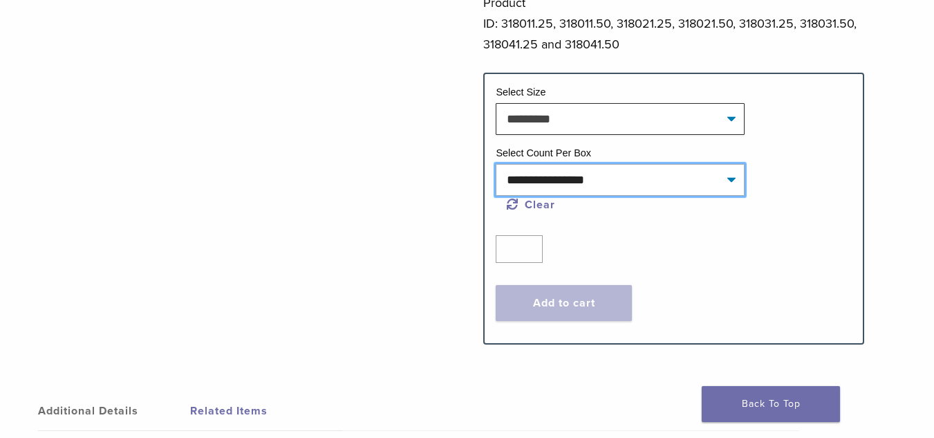
scroll to position [415, 0]
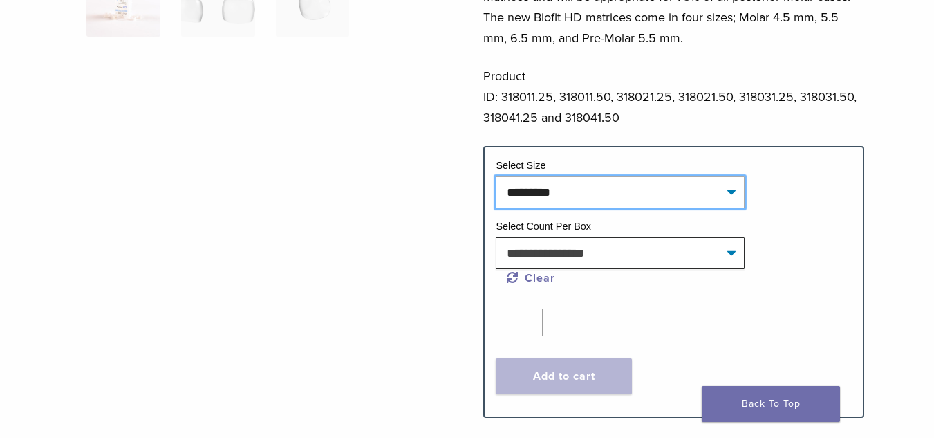
click at [528, 203] on select "**********" at bounding box center [620, 192] width 249 height 32
click at [528, 197] on select "**********" at bounding box center [620, 192] width 249 height 32
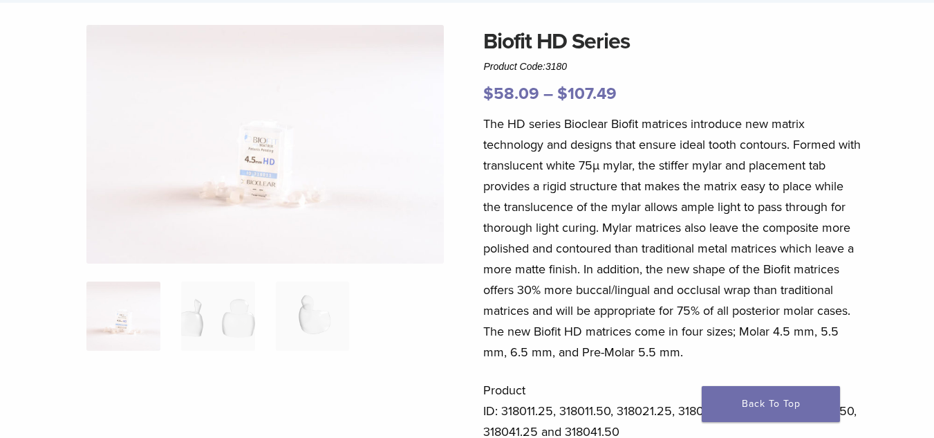
scroll to position [207, 0]
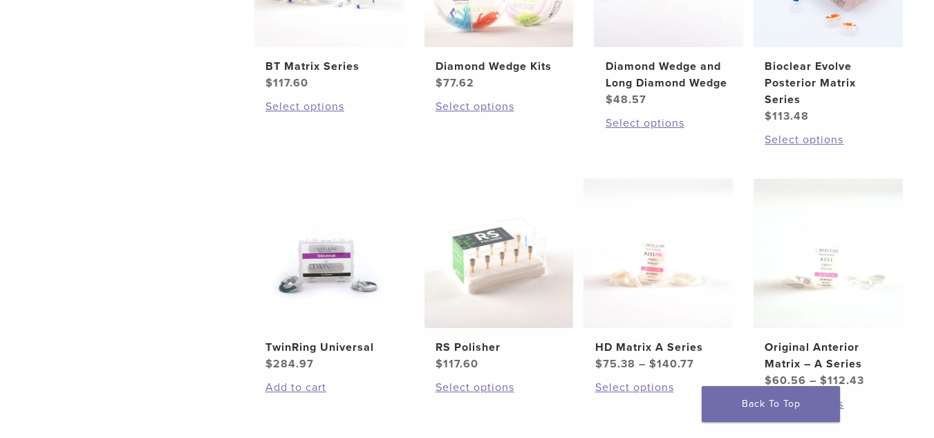
scroll to position [346, 0]
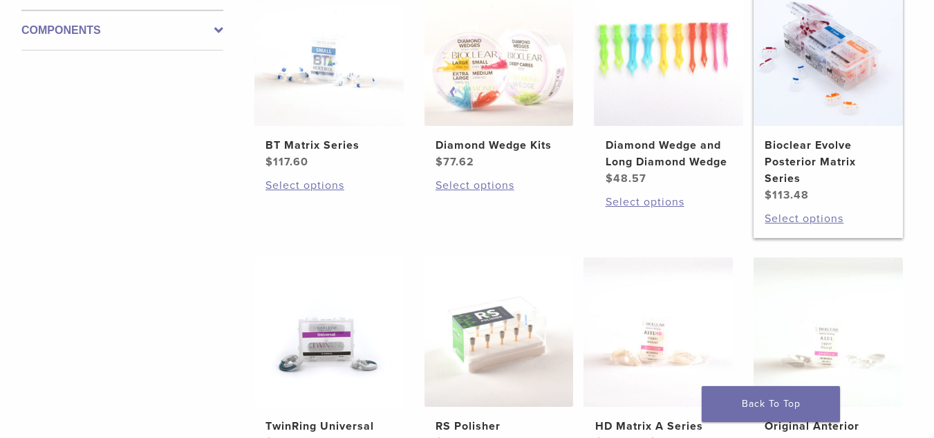
click at [812, 157] on h2 "Bioclear Evolve Posterior Matrix Series" at bounding box center [827, 162] width 126 height 50
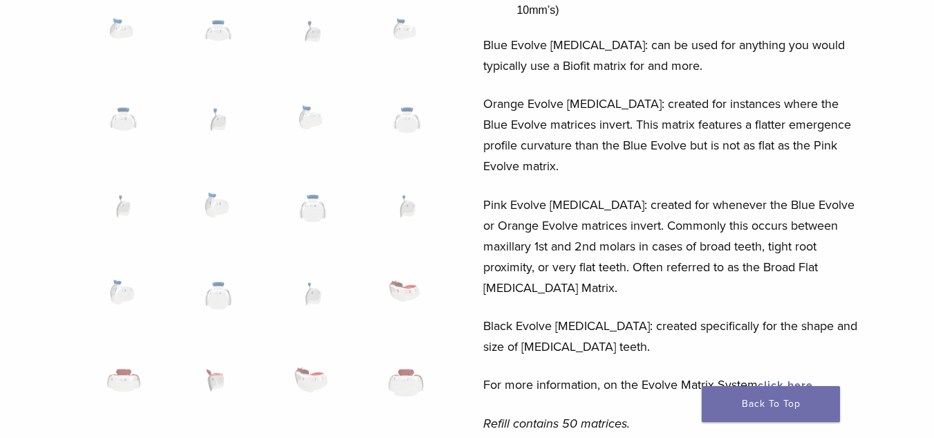
scroll to position [484, 0]
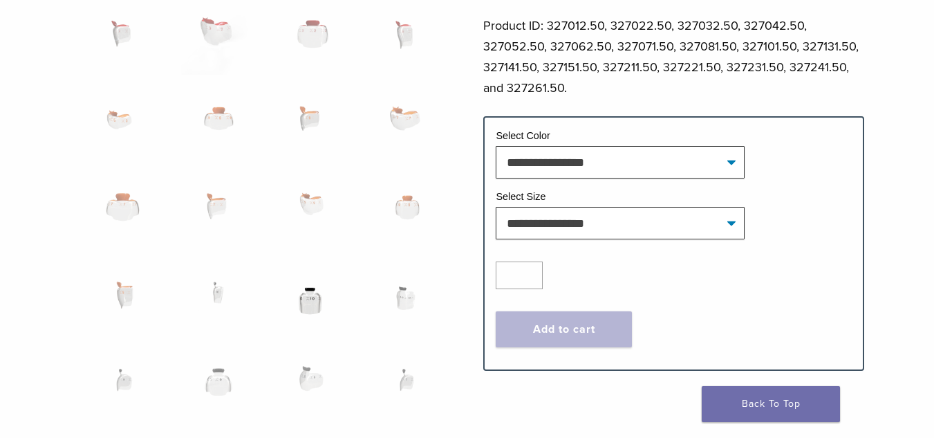
click at [324, 294] on img at bounding box center [313, 300] width 74 height 69
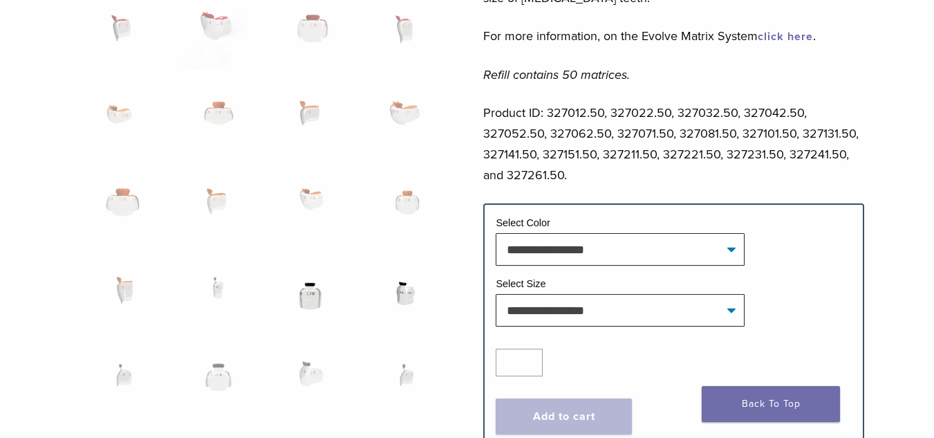
scroll to position [806, 0]
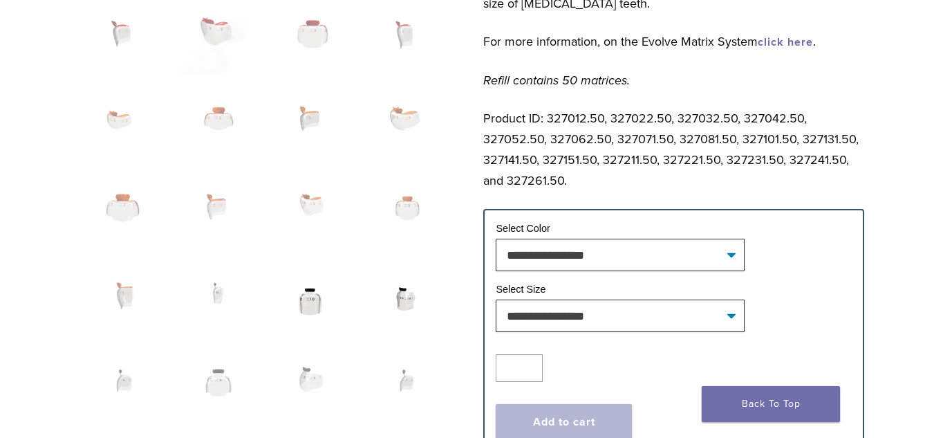
click at [395, 299] on img at bounding box center [407, 301] width 74 height 69
click at [400, 384] on img at bounding box center [407, 388] width 74 height 69
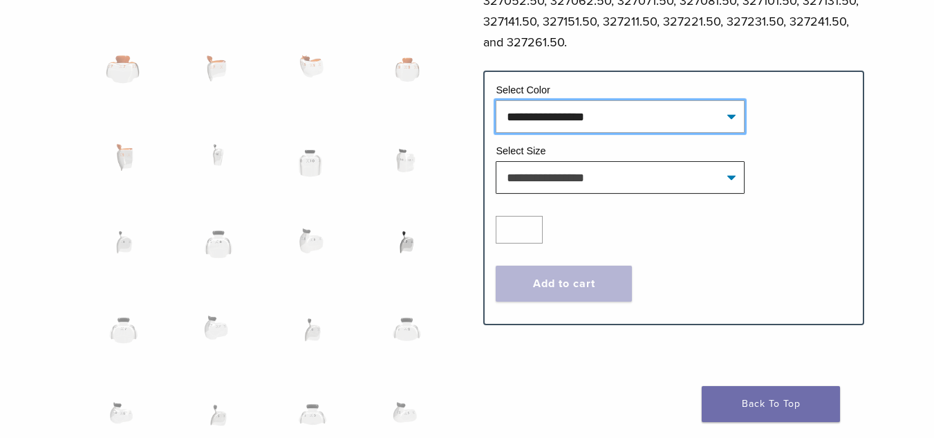
click at [588, 100] on select "**********" at bounding box center [620, 116] width 249 height 32
click at [496, 100] on select "**********" at bounding box center [620, 116] width 249 height 32
select select "*****"
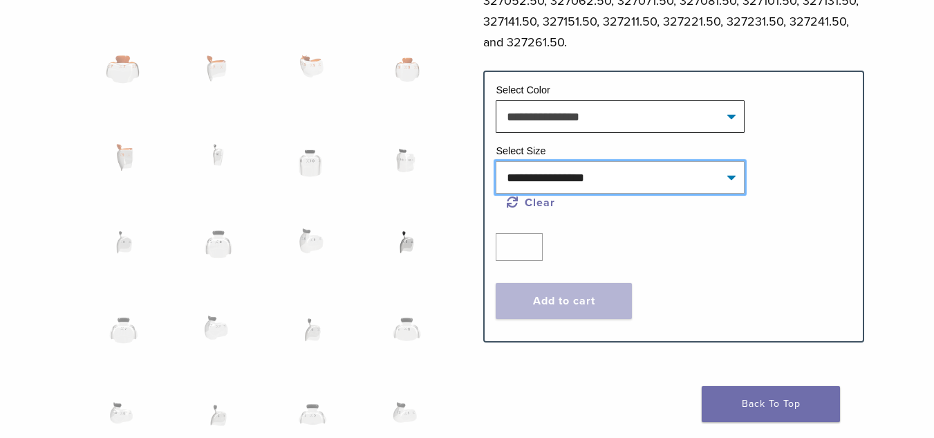
click at [563, 161] on select "**********" at bounding box center [620, 177] width 249 height 32
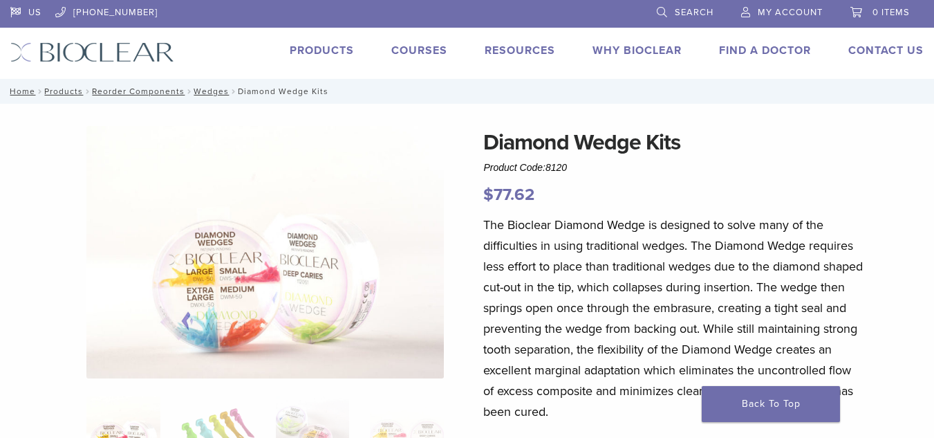
click at [350, 50] on link "Products" at bounding box center [322, 51] width 64 height 14
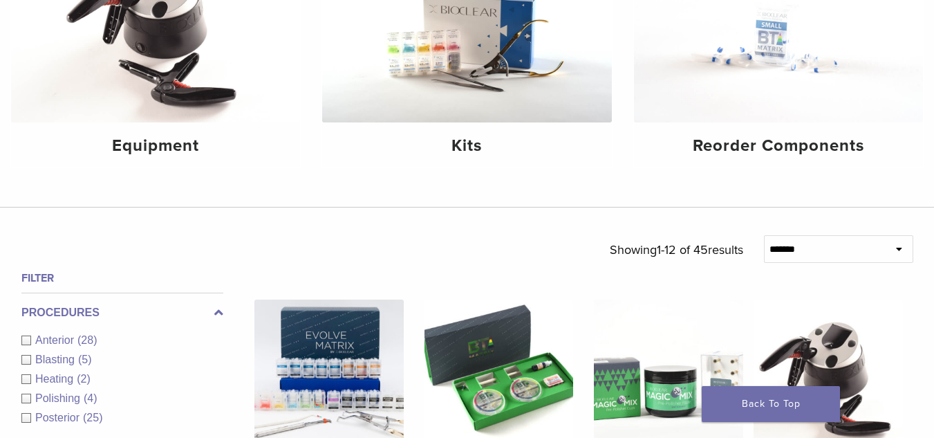
scroll to position [276, 0]
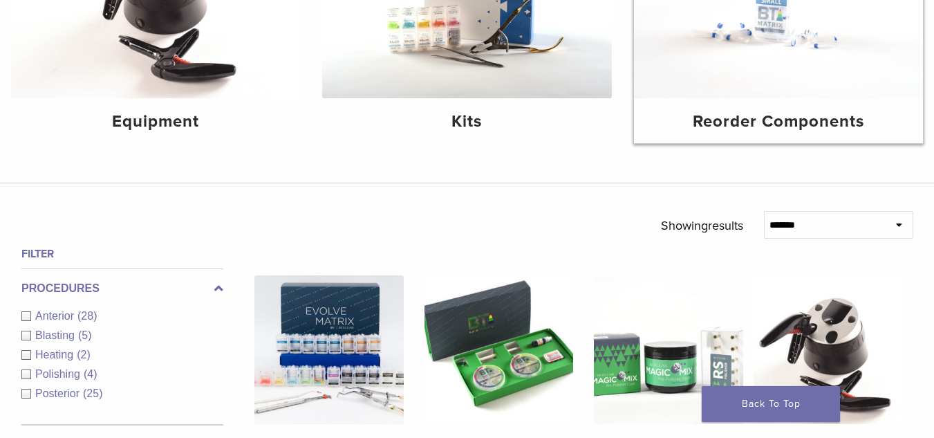
click at [767, 110] on h4 "Reorder Components" at bounding box center [778, 121] width 267 height 25
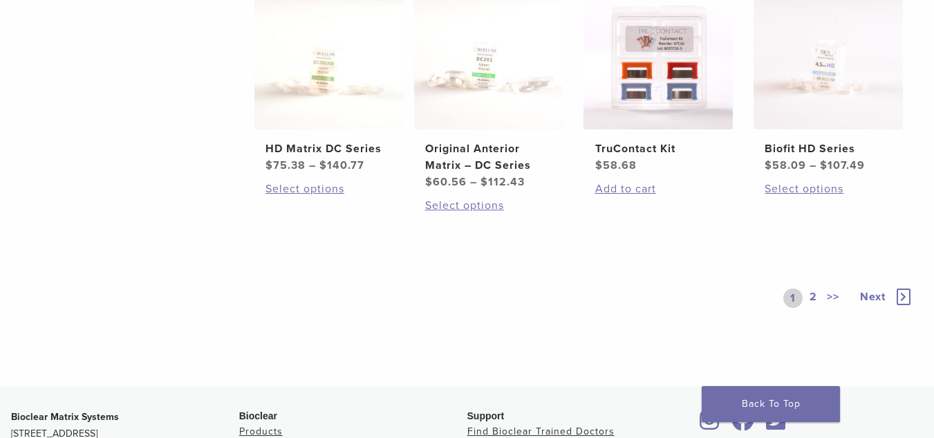
scroll to position [899, 0]
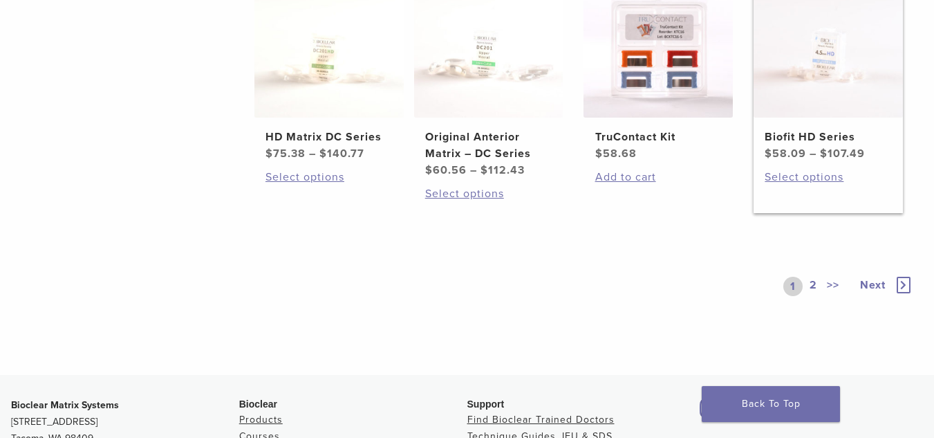
click at [837, 126] on link "Biofit HD Series $ 58.09 – $ 107.49 Price range: $58.09 through $107.49" at bounding box center [827, 65] width 149 height 194
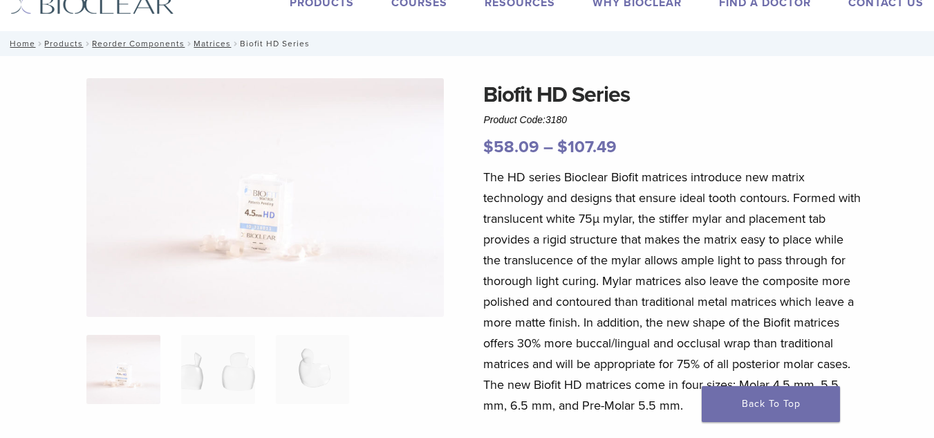
scroll to position [69, 0]
